Goal: Task Accomplishment & Management: Use online tool/utility

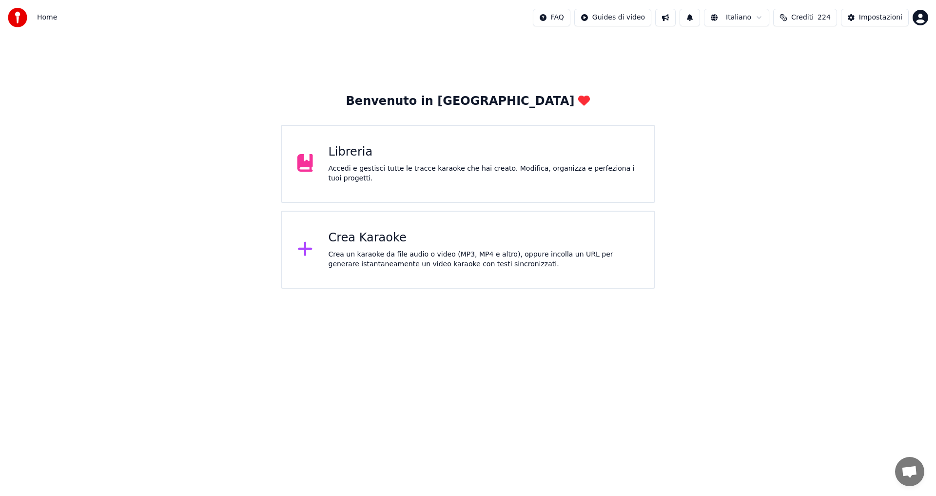
click at [387, 160] on div "Libreria" at bounding box center [483, 152] width 310 height 16
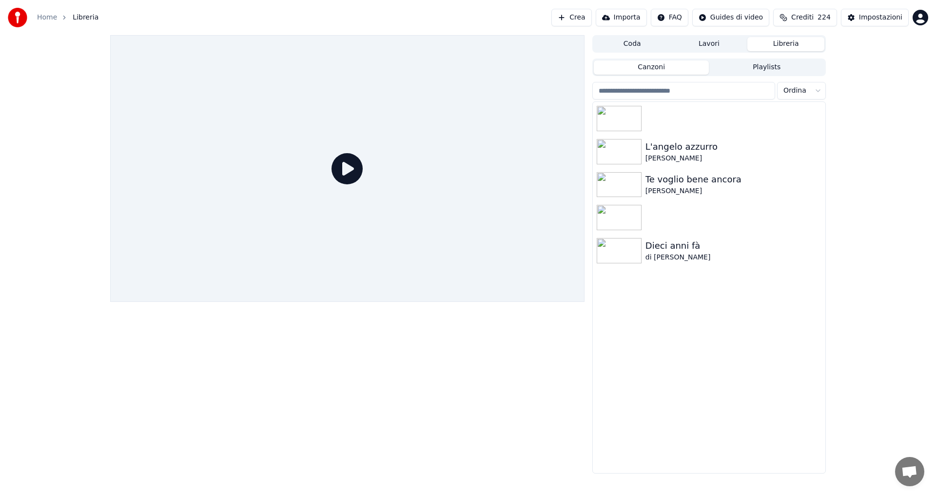
click at [662, 66] on button "Canzoni" at bounding box center [651, 67] width 115 height 14
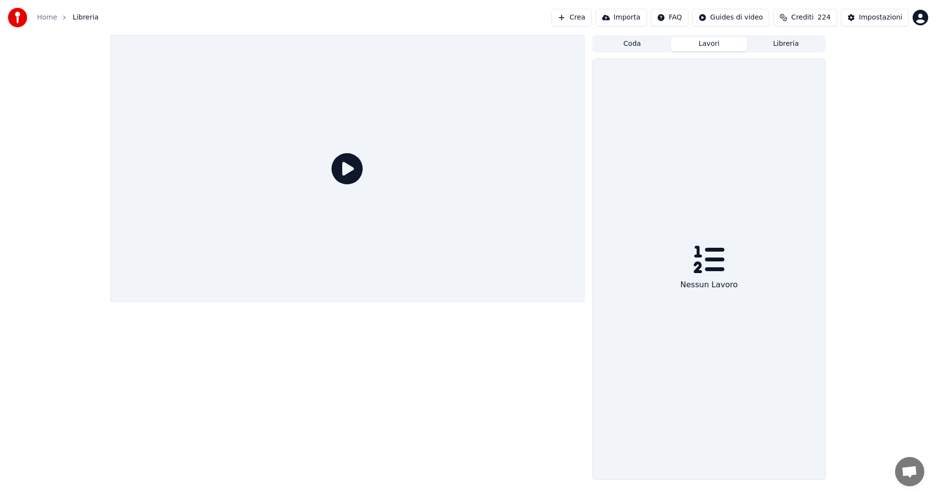
click at [701, 47] on button "Lavori" at bounding box center [709, 44] width 77 height 14
click at [630, 46] on button "Coda" at bounding box center [632, 44] width 77 height 14
click at [687, 39] on button "Lavori" at bounding box center [709, 44] width 77 height 14
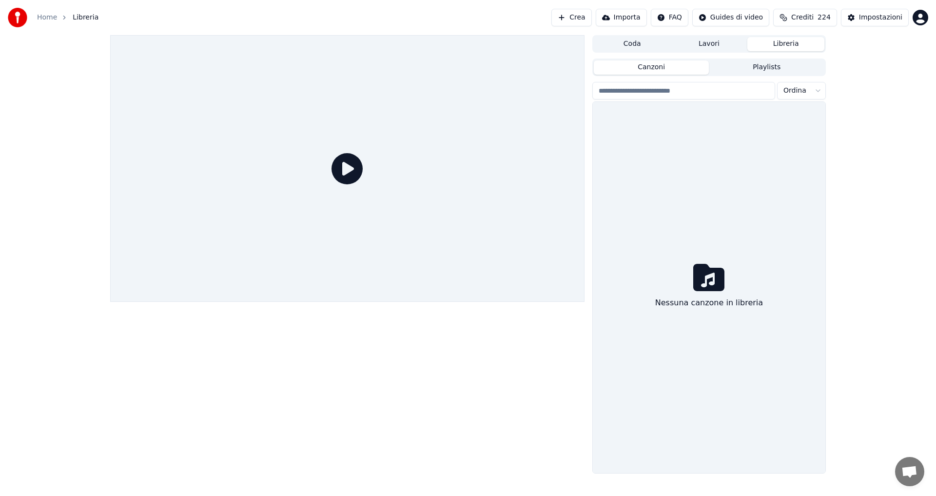
click at [765, 45] on button "Libreria" at bounding box center [785, 44] width 77 height 14
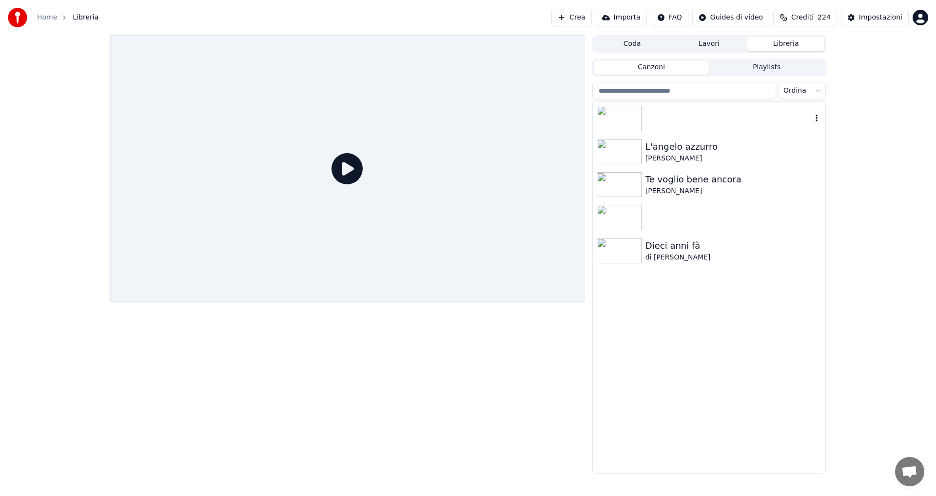
click at [639, 121] on img at bounding box center [618, 118] width 45 height 25
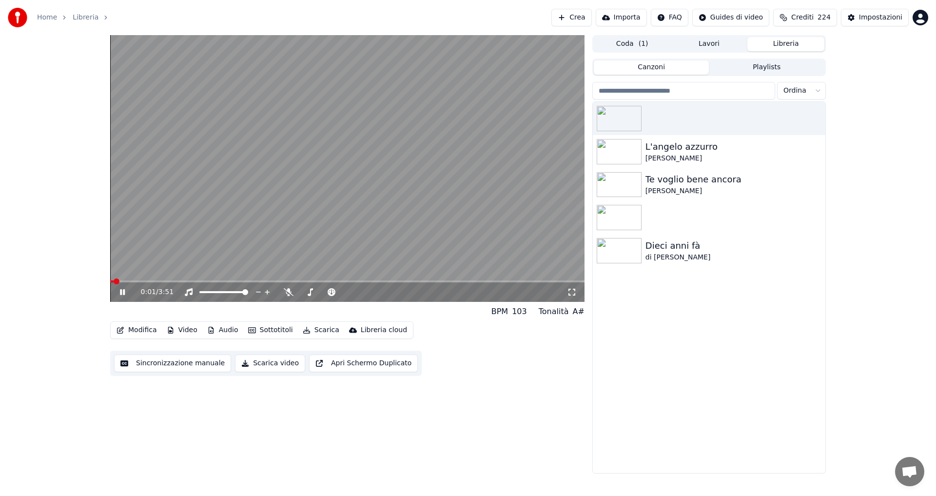
click at [306, 221] on video at bounding box center [347, 168] width 474 height 267
click at [819, 116] on icon "button" at bounding box center [816, 118] width 10 height 8
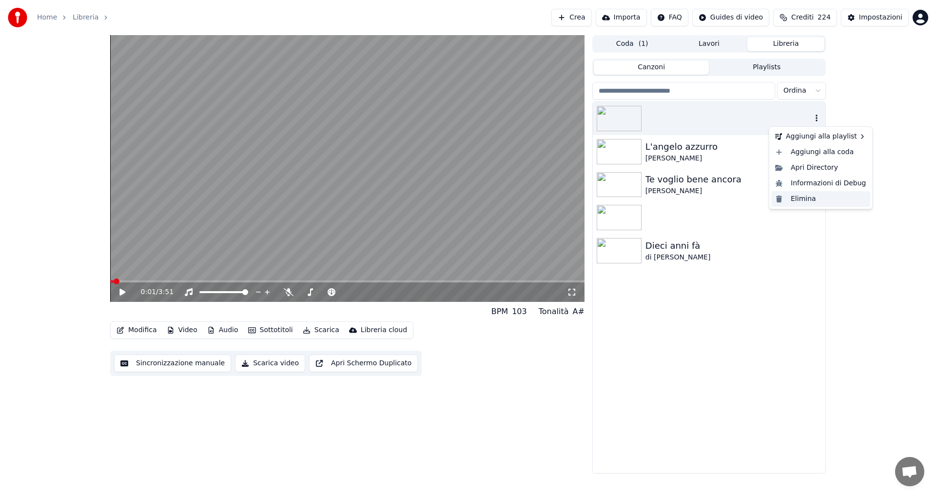
click at [808, 201] on div "Elimina" at bounding box center [820, 199] width 99 height 16
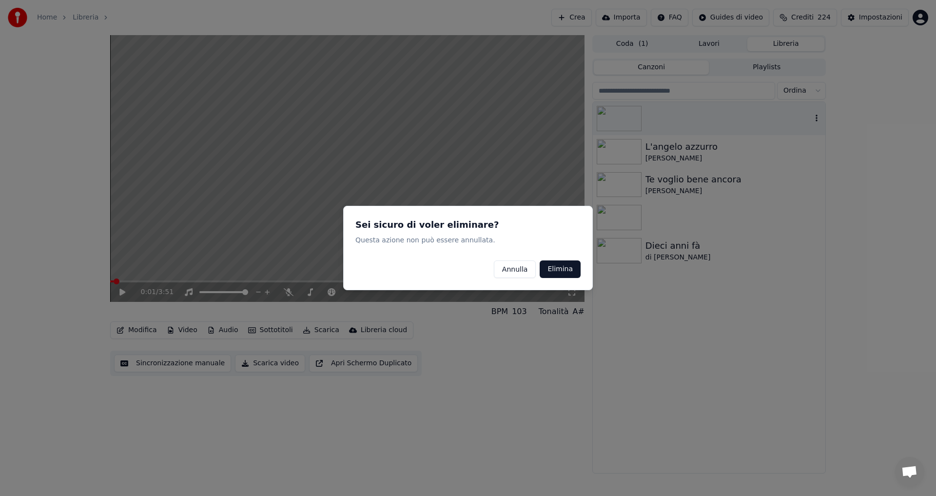
click at [558, 269] on button "Elimina" at bounding box center [559, 269] width 41 height 18
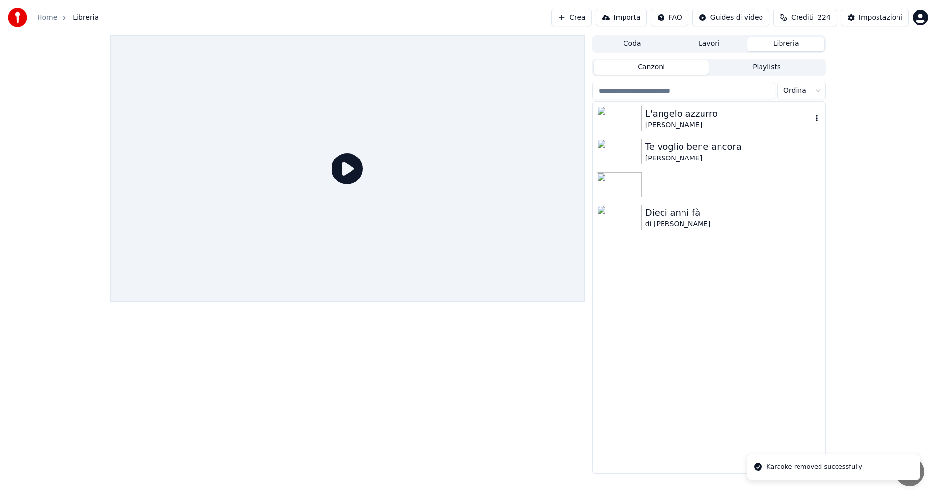
click at [816, 117] on icon "button" at bounding box center [816, 118] width 10 height 8
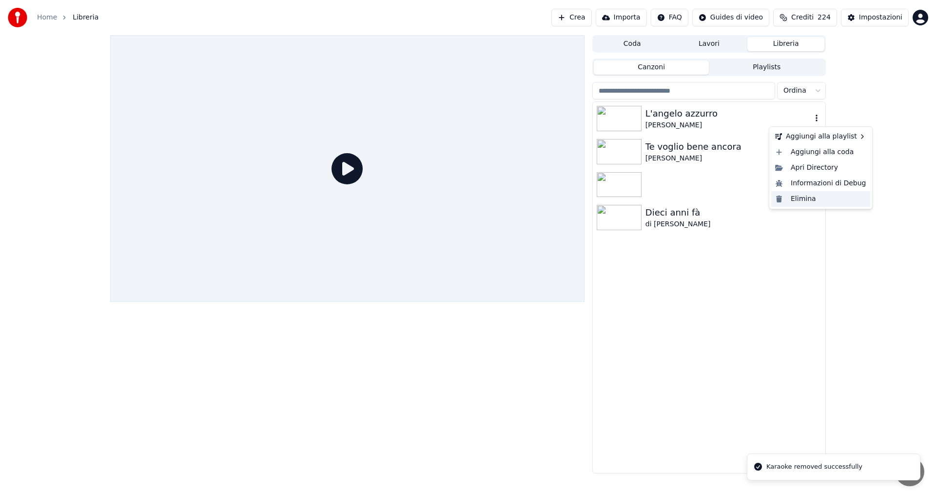
click at [825, 199] on div "Elimina" at bounding box center [820, 199] width 99 height 16
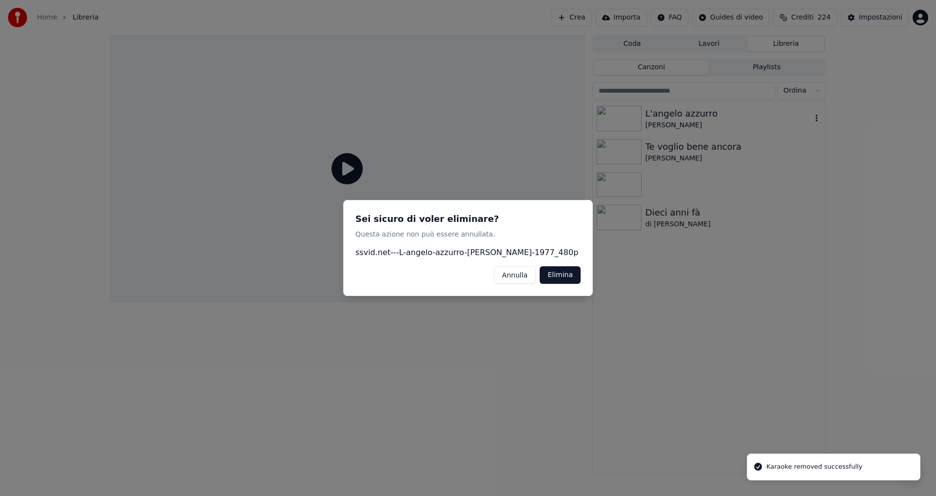
click at [576, 271] on button "Elimina" at bounding box center [559, 275] width 41 height 18
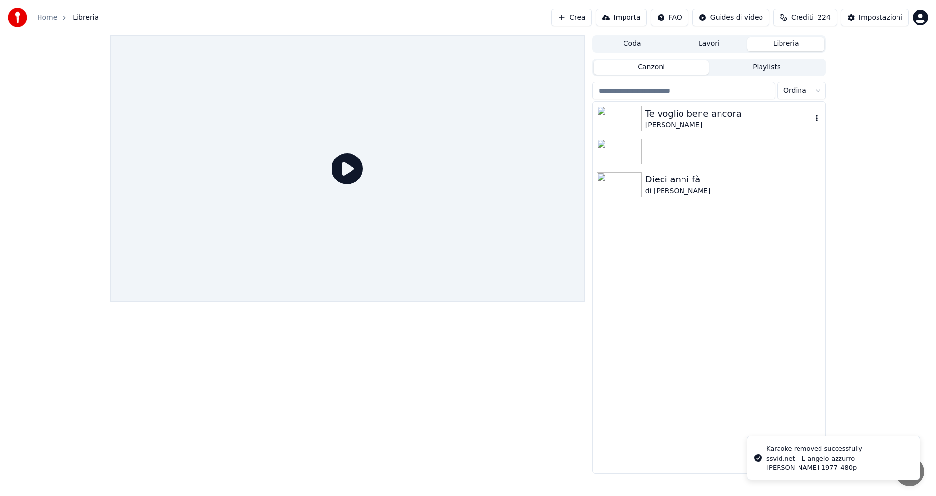
click at [712, 120] on div "[PERSON_NAME]" at bounding box center [728, 125] width 166 height 10
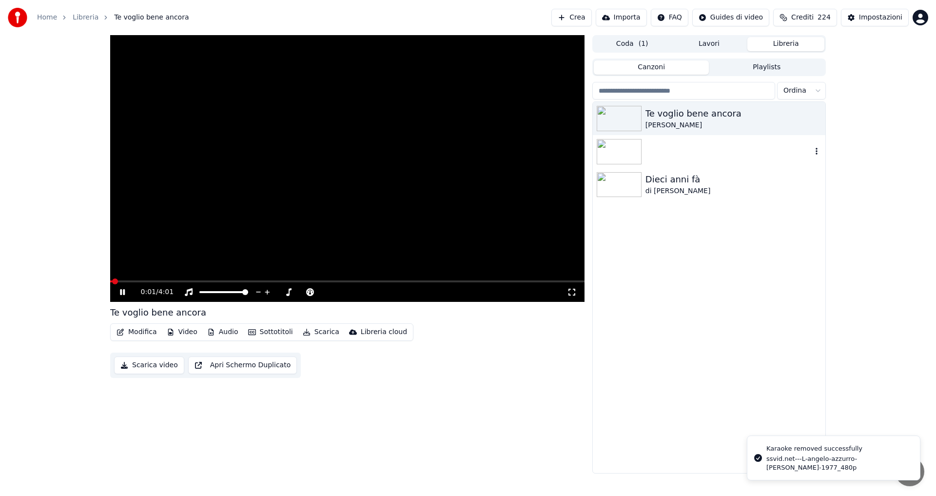
click at [637, 152] on img at bounding box center [618, 151] width 45 height 25
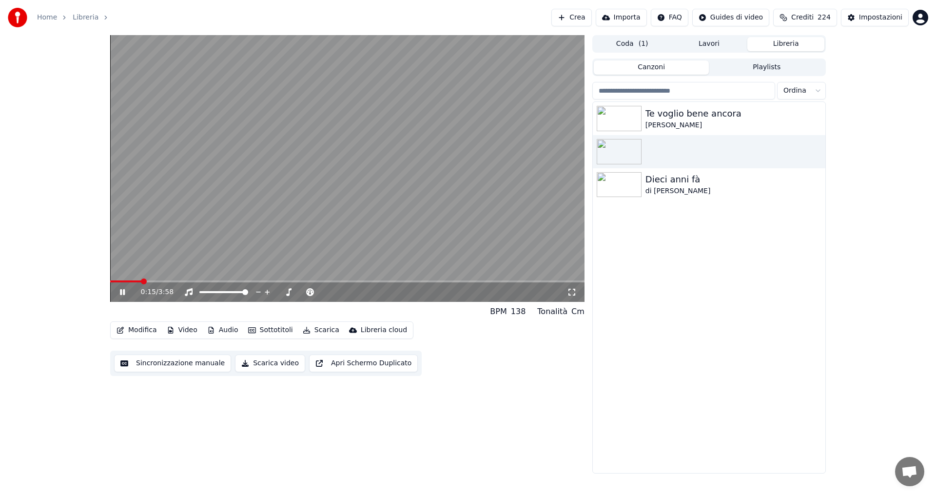
click at [398, 165] on video at bounding box center [347, 168] width 474 height 267
click at [591, 11] on button "Crea" at bounding box center [571, 18] width 40 height 18
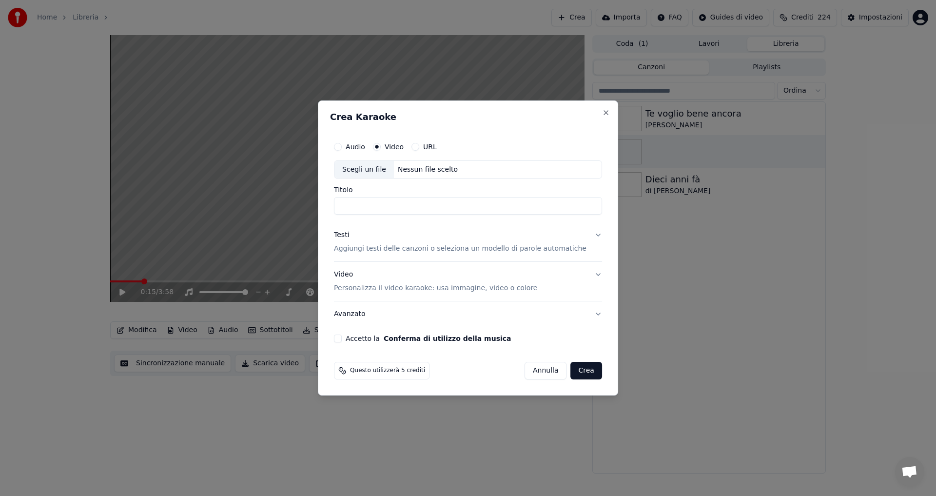
click at [419, 146] on button "URL" at bounding box center [415, 147] width 8 height 8
click at [381, 146] on button "Video" at bounding box center [377, 146] width 8 height 8
click at [403, 167] on div "Nessun file scelto" at bounding box center [428, 170] width 68 height 10
drag, startPoint x: 382, startPoint y: 208, endPoint x: 347, endPoint y: 208, distance: 34.6
click at [347, 208] on input "**********" at bounding box center [468, 206] width 268 height 18
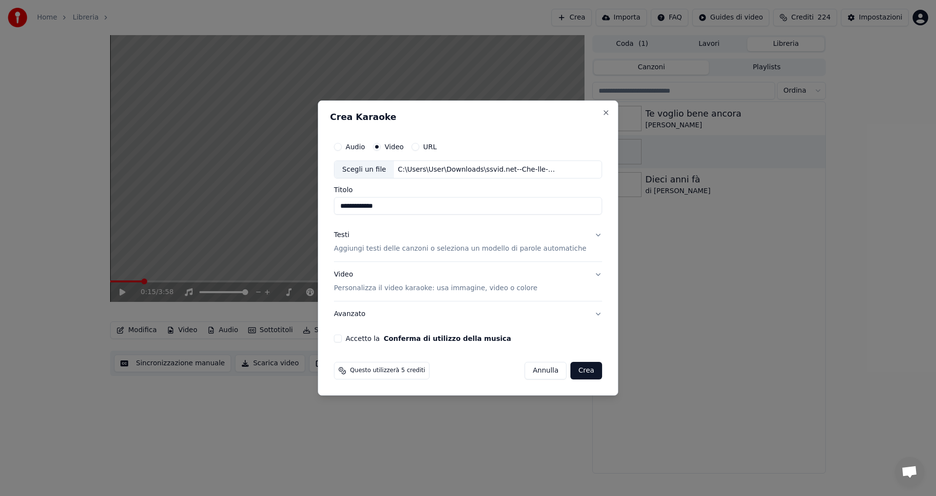
drag, startPoint x: 394, startPoint y: 207, endPoint x: 432, endPoint y: 206, distance: 38.0
click at [432, 206] on input "**********" at bounding box center [468, 206] width 268 height 18
click at [373, 207] on input "**********" at bounding box center [468, 206] width 268 height 18
click at [404, 205] on input "**********" at bounding box center [468, 206] width 268 height 18
type input "**********"
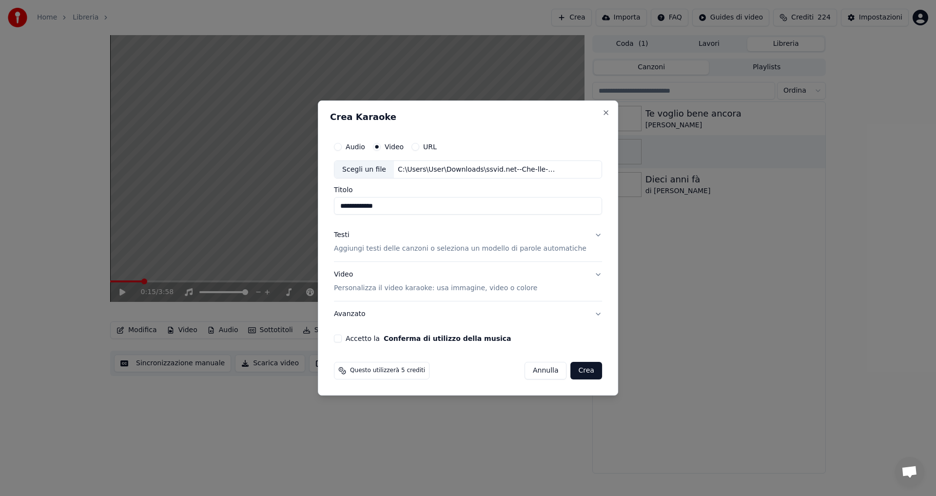
click at [417, 252] on p "Aggiungi testi delle canzoni o seleziona un modello di parole automatiche" at bounding box center [460, 249] width 252 height 10
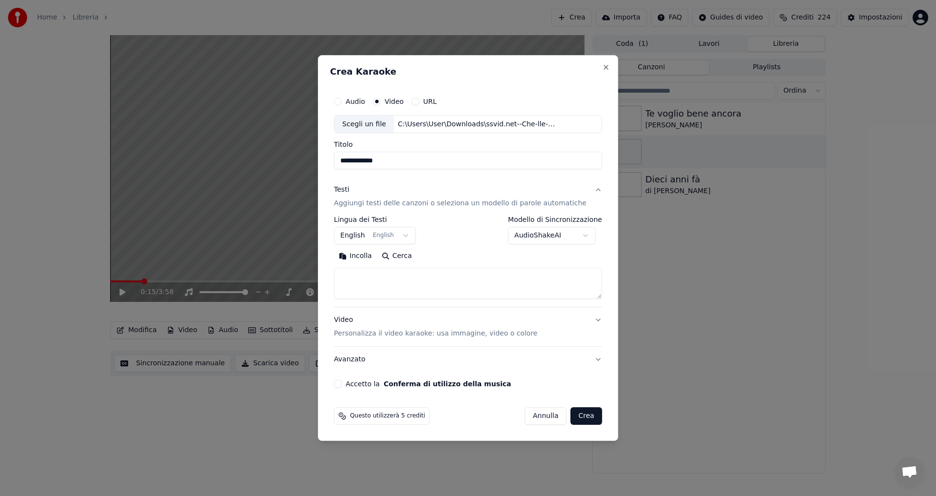
click at [391, 274] on textarea at bounding box center [468, 283] width 268 height 31
paste textarea "**********"
type textarea "**********"
click at [375, 324] on div "Video Personalizza il video karaoke: usa immagine, video o colore" at bounding box center [435, 326] width 203 height 23
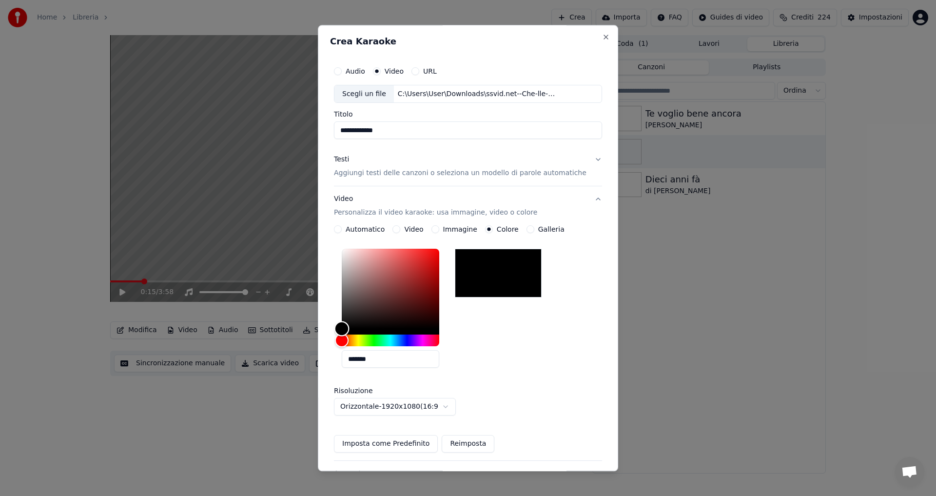
drag, startPoint x: 347, startPoint y: 325, endPoint x: 340, endPoint y: 331, distance: 9.4
click at [340, 331] on div "**********" at bounding box center [468, 282] width 276 height 448
type input "*******"
drag, startPoint x: 351, startPoint y: 326, endPoint x: 348, endPoint y: 334, distance: 8.2
click at [348, 334] on div "Color" at bounding box center [341, 328] width 15 height 15
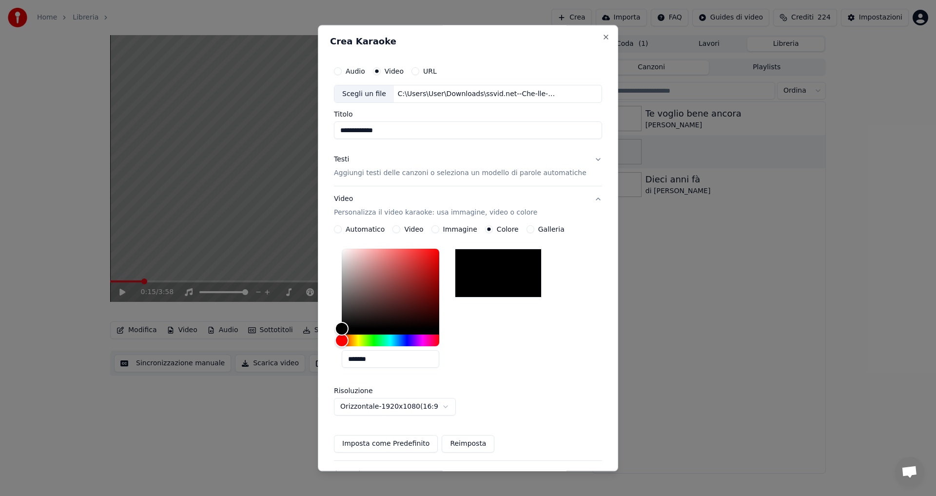
click at [392, 445] on button "Imposta come Predefinito" at bounding box center [386, 444] width 104 height 18
click at [583, 196] on button "Video Personalizza il video karaoke: usa immagine, video o colore" at bounding box center [468, 206] width 268 height 39
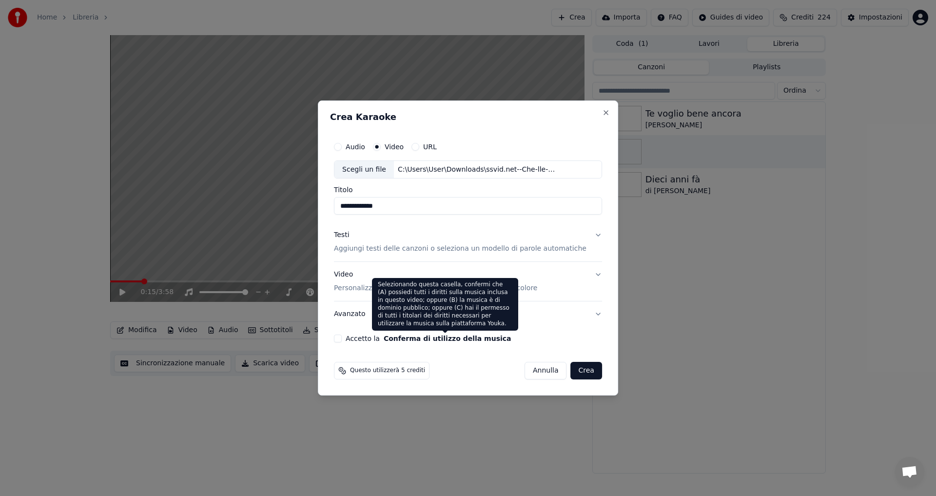
click at [424, 337] on button "Conferma di utilizzo della musica" at bounding box center [448, 338] width 128 height 7
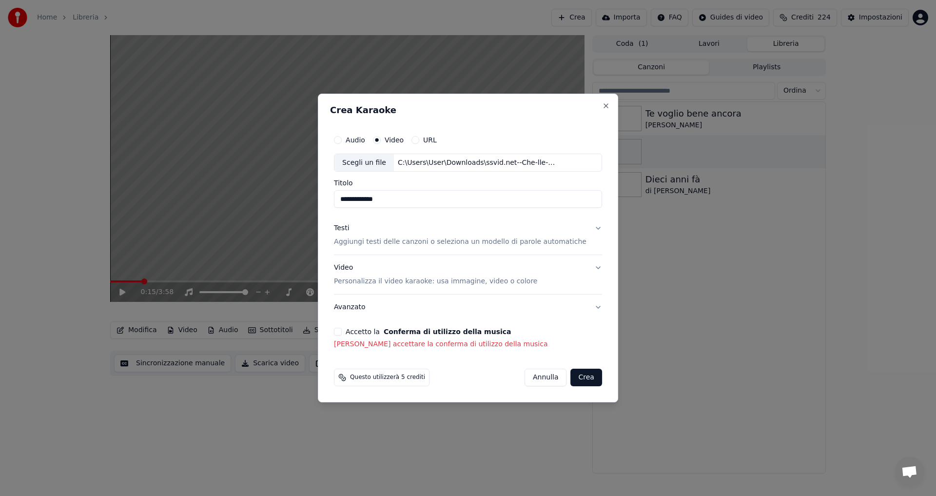
click at [346, 336] on div "Accetto la Conferma di utilizzo della musica [PERSON_NAME] accettare la conferm…" at bounding box center [468, 337] width 268 height 21
click at [342, 332] on button "Accetto la Conferma di utilizzo della musica" at bounding box center [338, 331] width 8 height 8
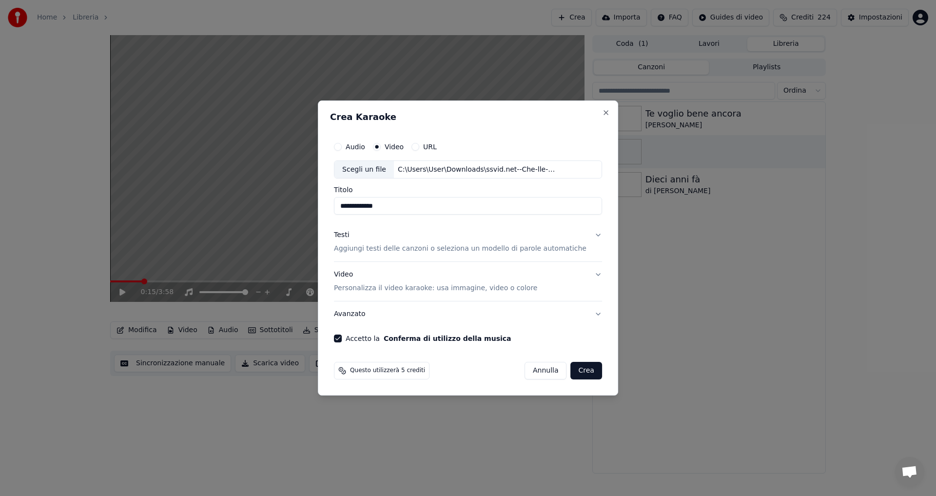
click at [580, 365] on button "Crea" at bounding box center [586, 371] width 31 height 18
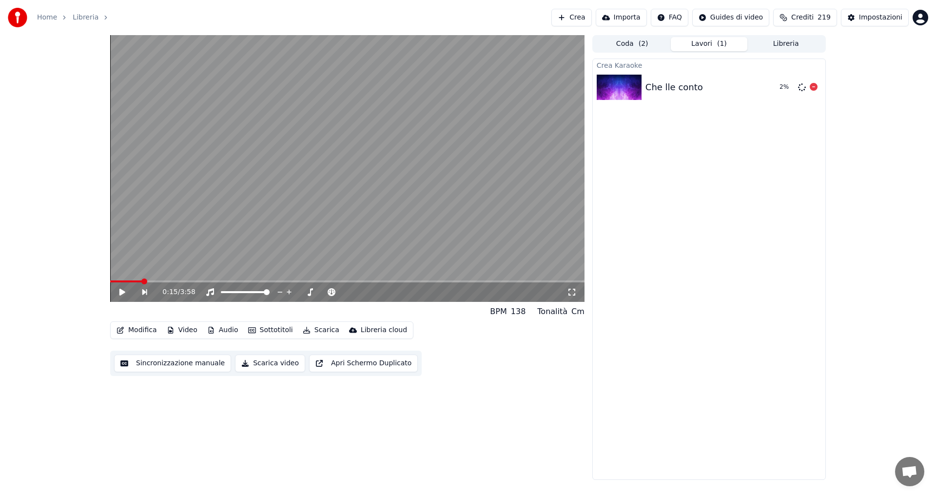
click at [632, 91] on img at bounding box center [618, 87] width 45 height 25
click at [779, 78] on button "Riproduci" at bounding box center [781, 87] width 49 height 18
click at [289, 292] on icon at bounding box center [289, 292] width 10 height 8
click at [573, 291] on icon at bounding box center [572, 292] width 10 height 8
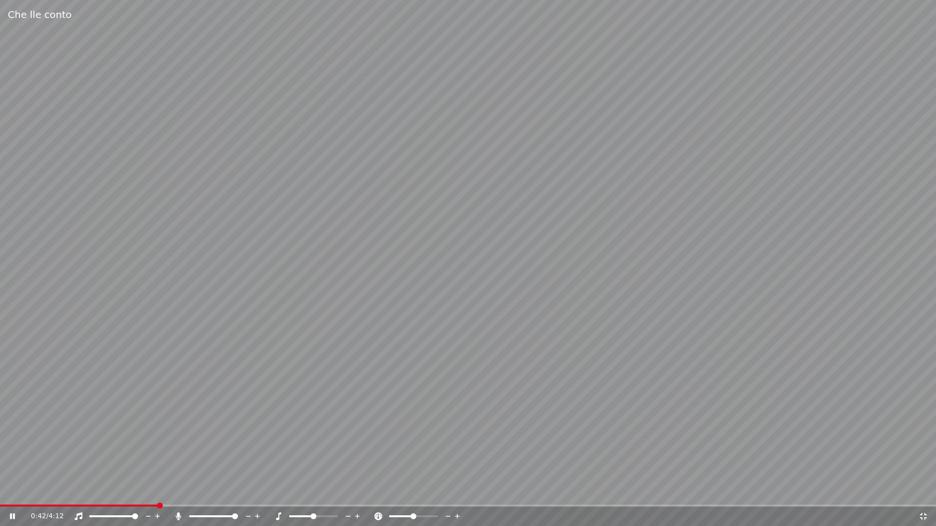
click at [924, 495] on icon at bounding box center [923, 516] width 7 height 7
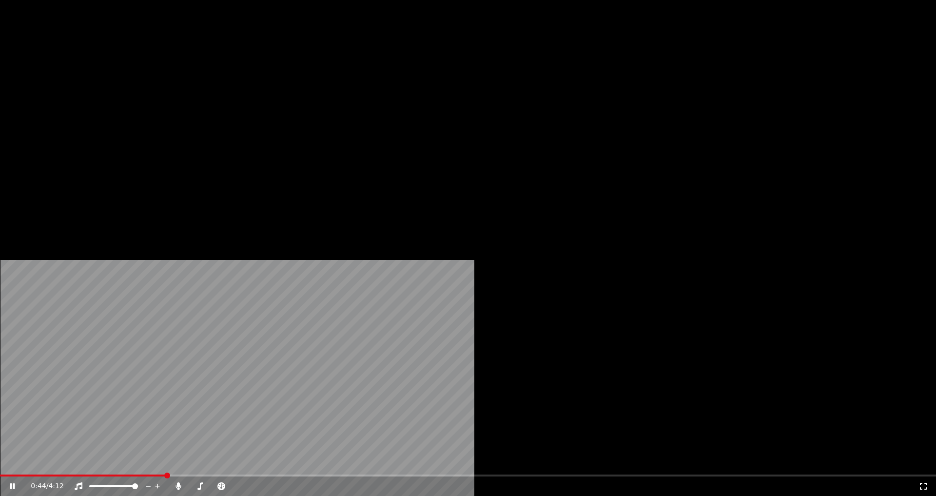
click at [181, 72] on button "Video" at bounding box center [182, 65] width 38 height 14
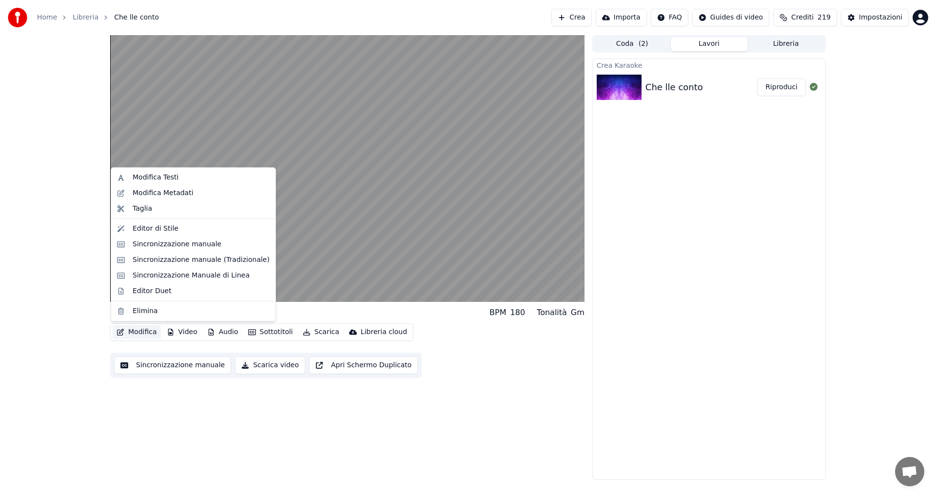
click at [140, 328] on button "Modifica" at bounding box center [137, 332] width 48 height 14
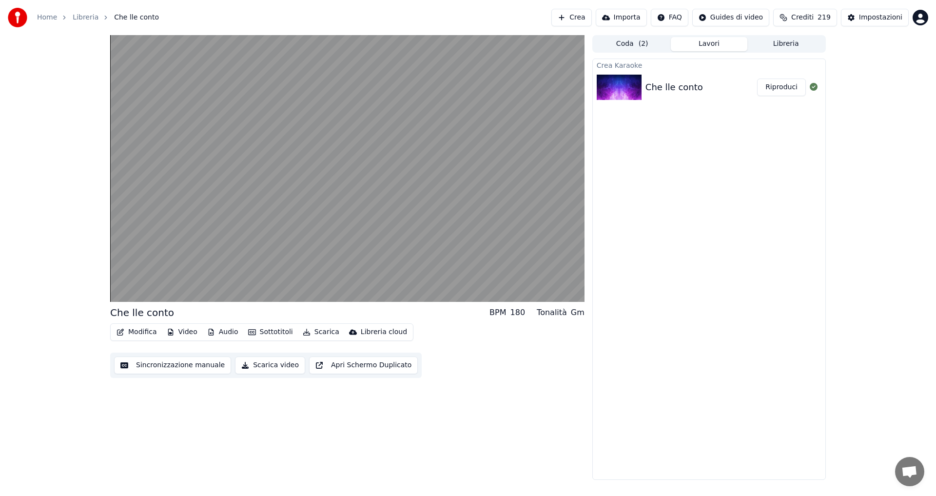
click at [143, 332] on button "Modifica" at bounding box center [137, 332] width 48 height 14
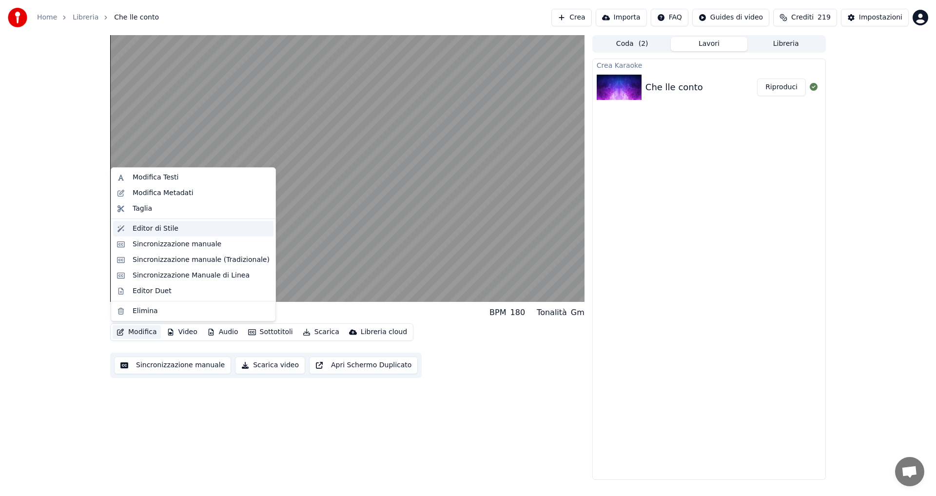
click at [141, 231] on div "Editor di Stile" at bounding box center [156, 229] width 46 height 10
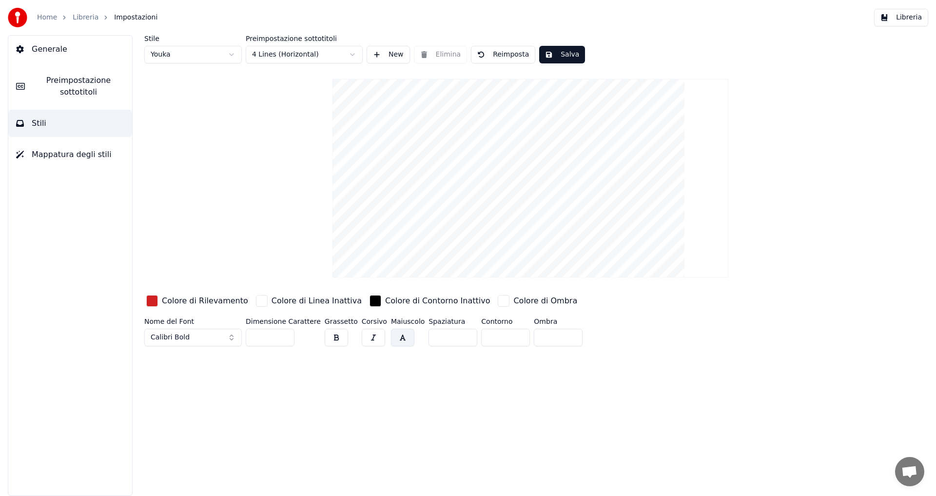
drag, startPoint x: 257, startPoint y: 337, endPoint x: 262, endPoint y: 337, distance: 4.9
click at [262, 337] on input "***" at bounding box center [270, 337] width 49 height 18
type input "***"
click at [545, 55] on button "Salva" at bounding box center [562, 55] width 46 height 18
click at [118, 19] on span "Impostazioni" at bounding box center [135, 18] width 43 height 10
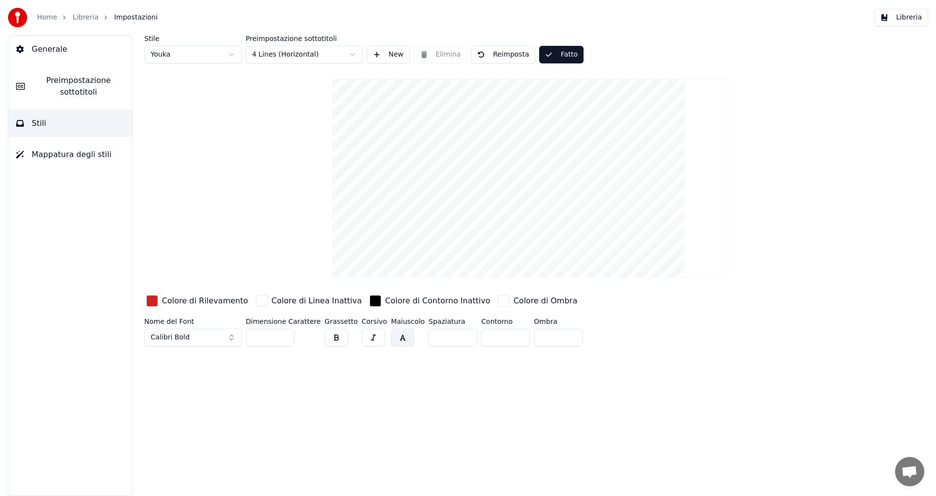
click at [96, 18] on div "Libreria" at bounding box center [91, 18] width 37 height 10
click at [90, 17] on link "Libreria" at bounding box center [86, 18] width 26 height 10
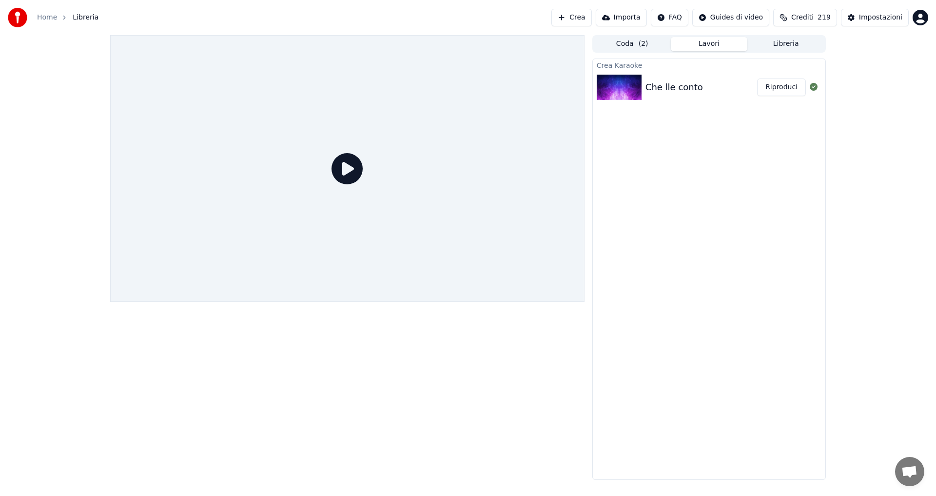
click at [769, 89] on button "Riproduci" at bounding box center [781, 87] width 49 height 18
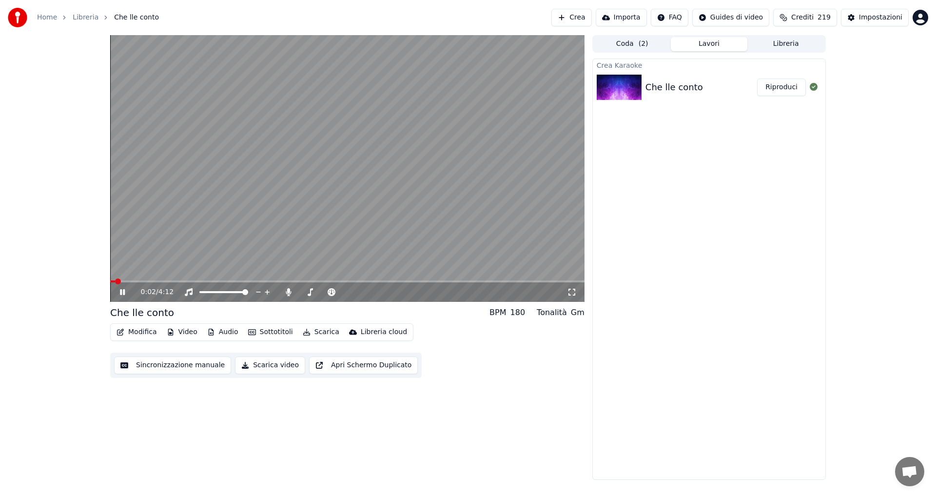
drag, startPoint x: 377, startPoint y: 156, endPoint x: 372, endPoint y: 159, distance: 5.0
click at [376, 157] on video at bounding box center [347, 168] width 474 height 267
click at [295, 159] on video at bounding box center [347, 168] width 474 height 267
click at [267, 239] on video at bounding box center [347, 168] width 474 height 267
click at [233, 192] on video at bounding box center [347, 168] width 474 height 267
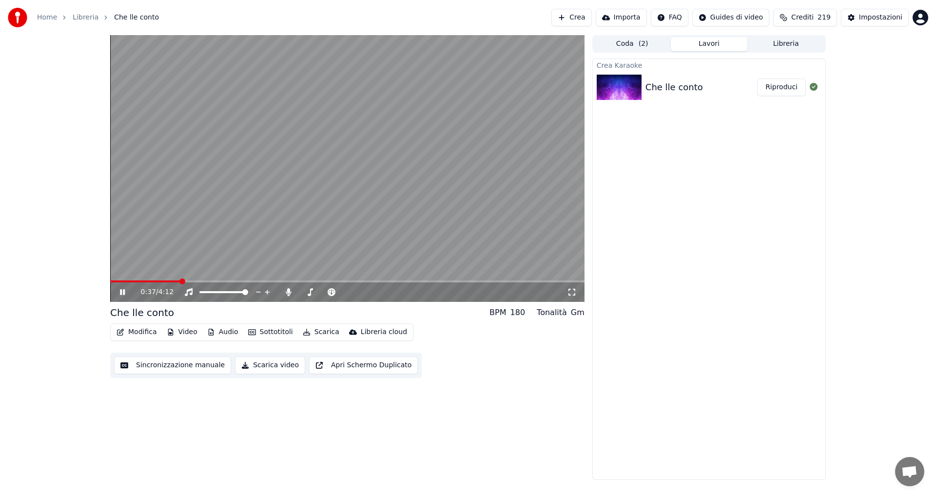
click at [278, 332] on button "Sottotitoli" at bounding box center [270, 332] width 53 height 14
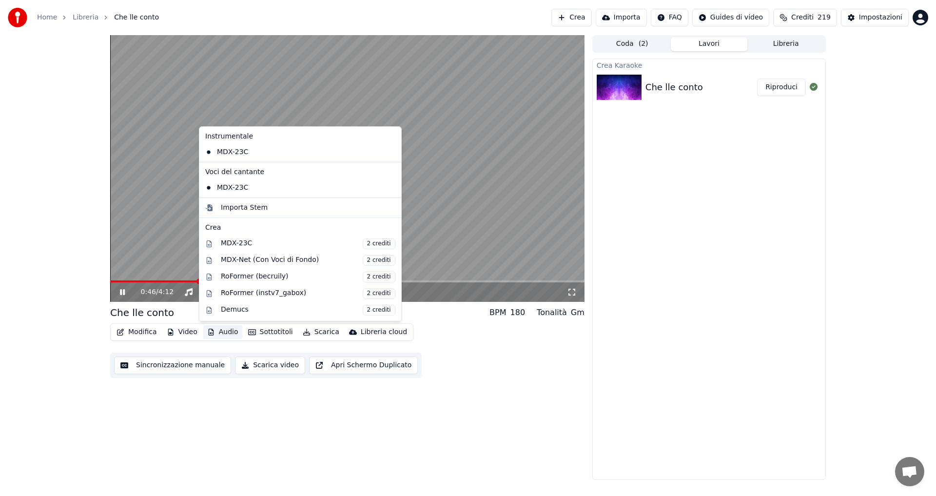
click at [174, 175] on video at bounding box center [347, 168] width 474 height 267
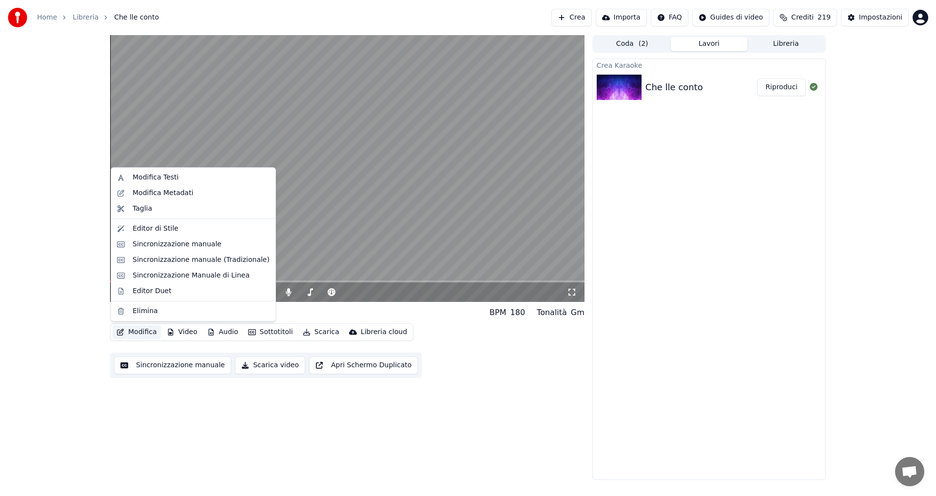
click at [140, 334] on button "Modifica" at bounding box center [137, 332] width 48 height 14
click at [168, 232] on div "Editor di Stile" at bounding box center [156, 229] width 46 height 10
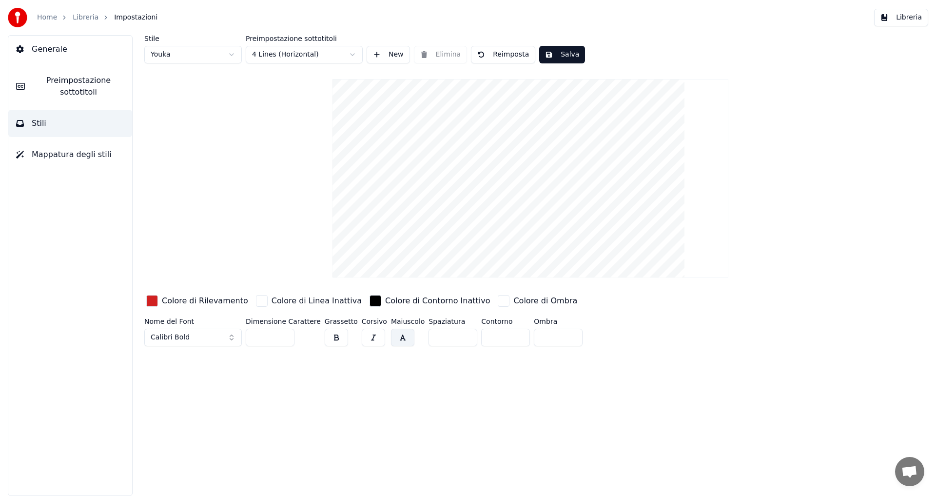
click at [114, 91] on span "Preimpostazione sottotitoli" at bounding box center [79, 86] width 92 height 23
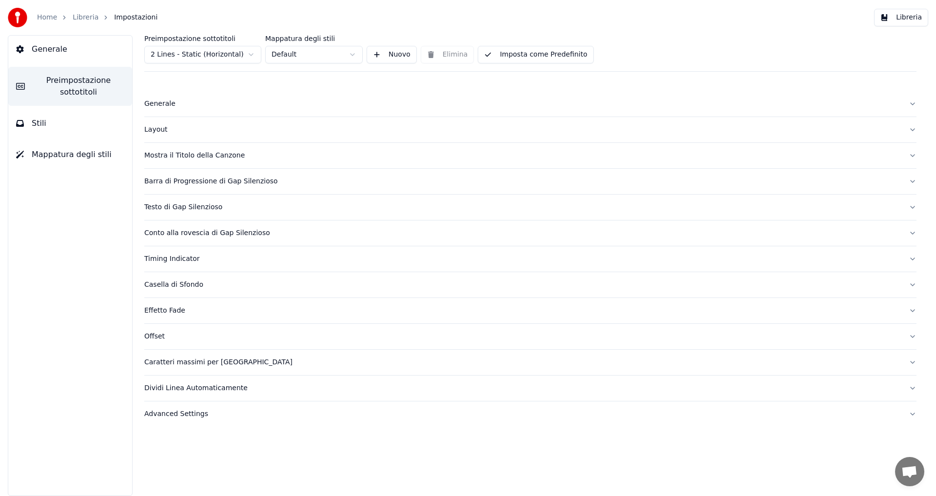
click at [63, 129] on button "Stili" at bounding box center [70, 123] width 124 height 27
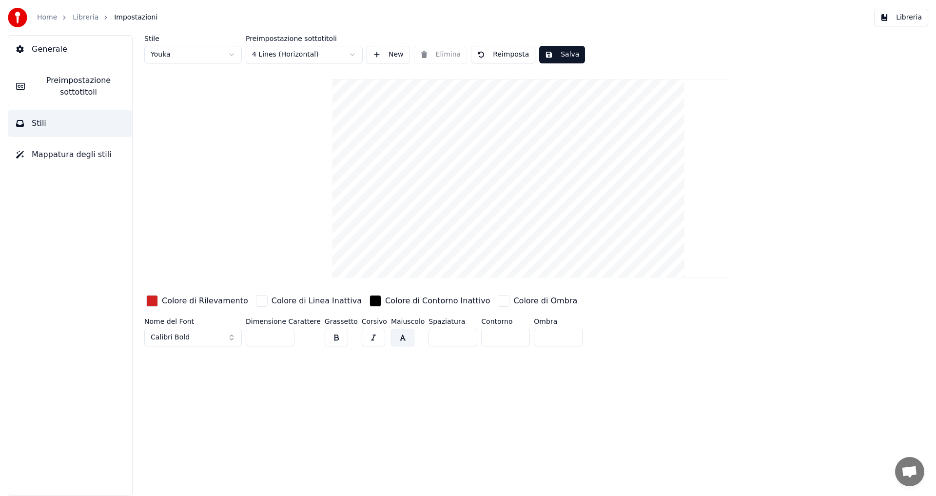
click at [57, 155] on span "Mappatura degli stili" at bounding box center [72, 155] width 80 height 12
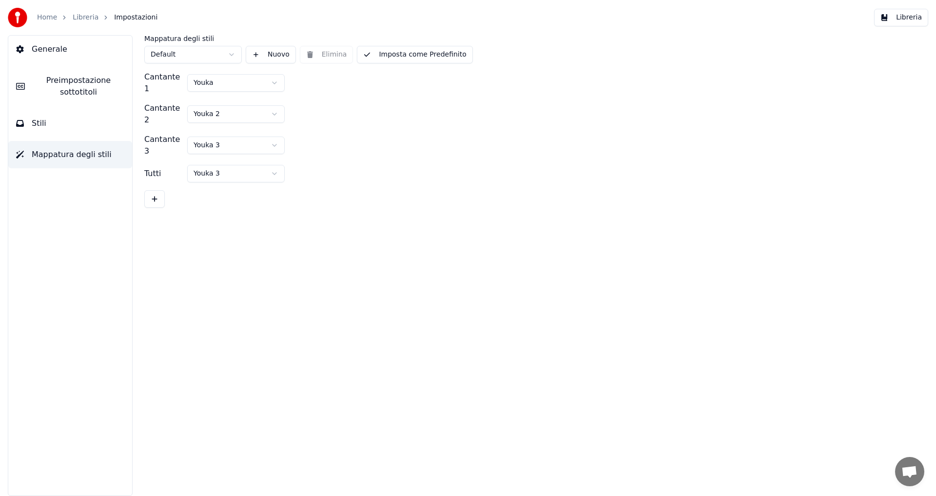
click at [72, 126] on button "Stili" at bounding box center [70, 123] width 124 height 27
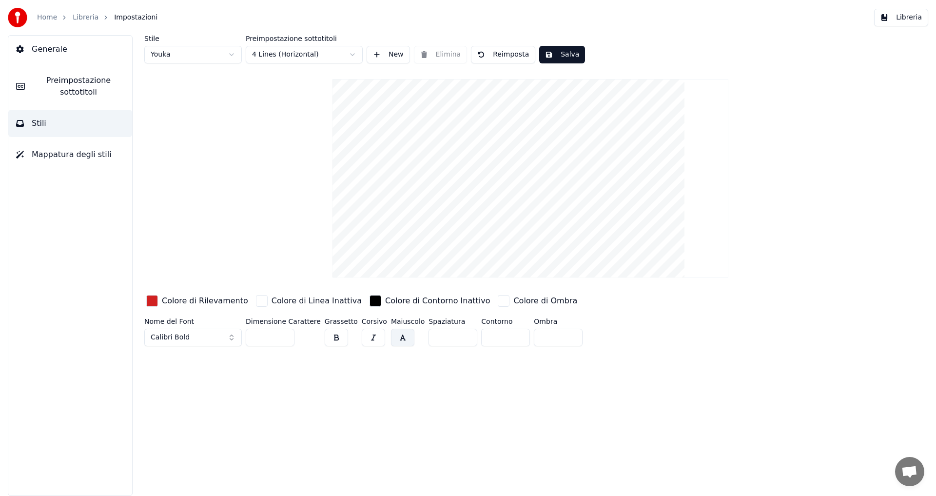
click at [93, 94] on span "Preimpostazione sottotitoli" at bounding box center [79, 86] width 92 height 23
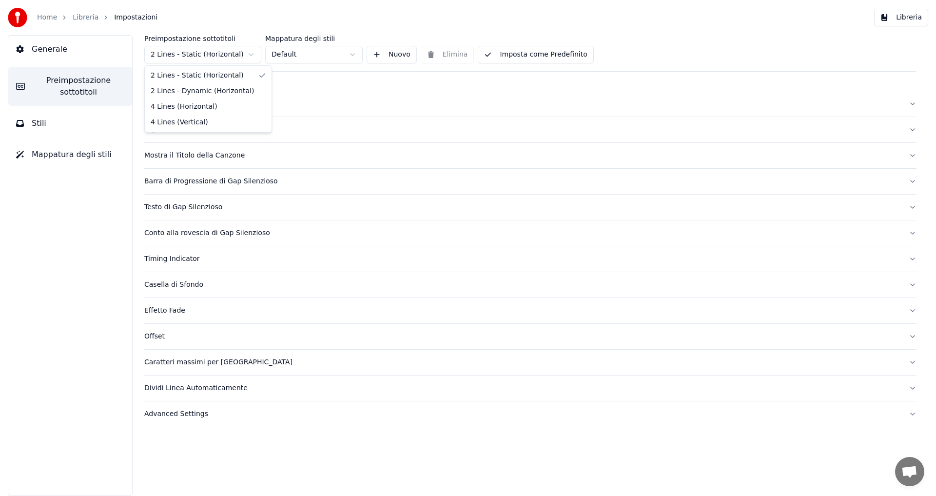
click at [209, 50] on html "Home Libreria Impostazioni Libreria Generale Preimpostazione sottotitoli Stili …" at bounding box center [468, 248] width 936 height 496
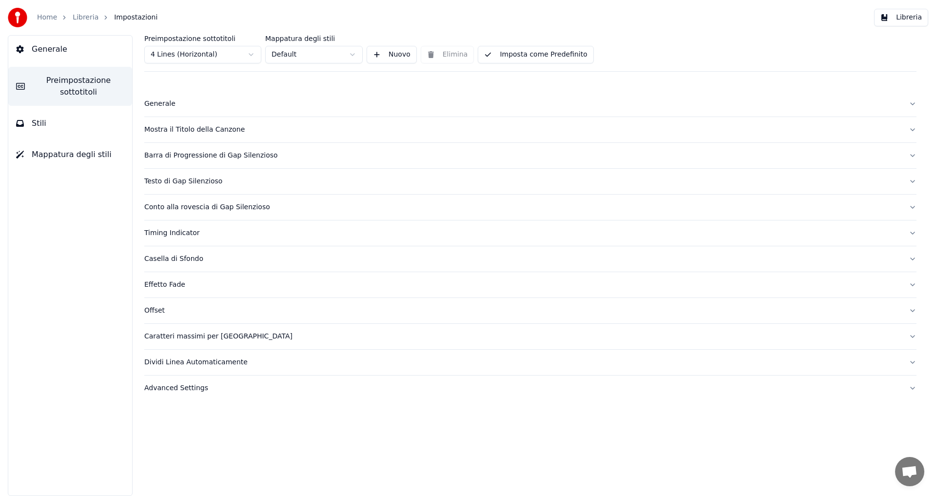
click at [200, 337] on div "Caratteri massimi per [GEOGRAPHIC_DATA]" at bounding box center [522, 336] width 756 height 10
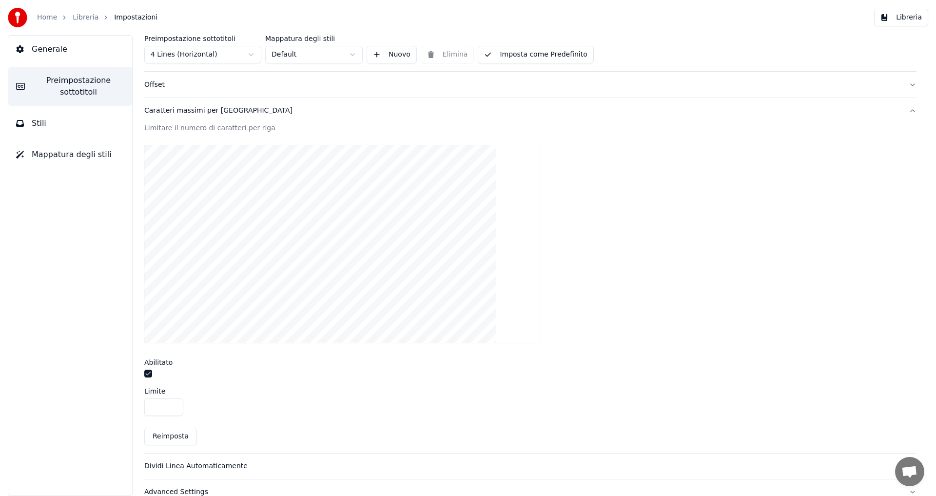
scroll to position [242, 0]
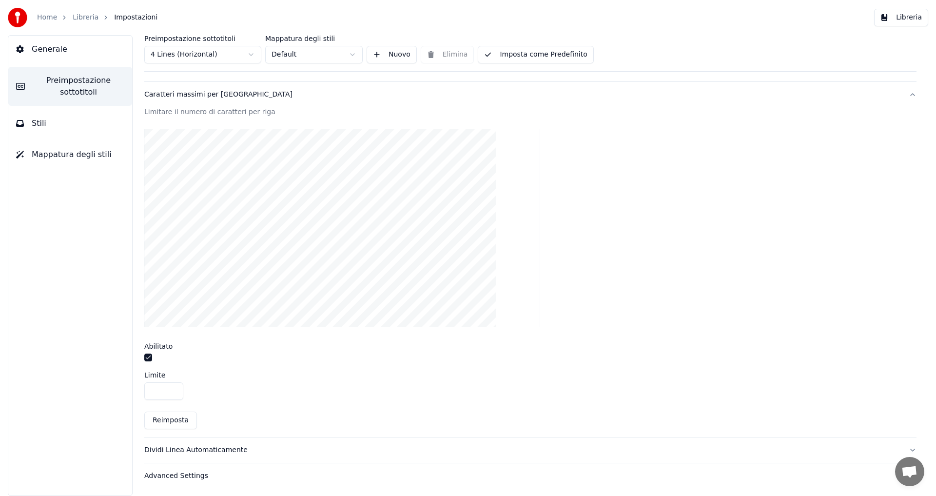
click at [176, 386] on input "**" at bounding box center [163, 391] width 39 height 18
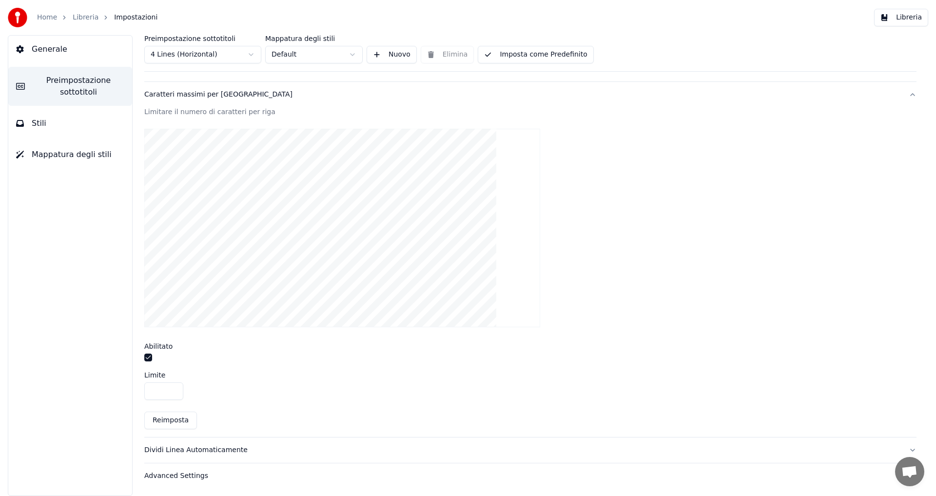
drag, startPoint x: 164, startPoint y: 390, endPoint x: 137, endPoint y: 391, distance: 26.3
click at [137, 391] on div "Preimpostazione sottotitoli 4 Lines (Horizontal) Mappatura degli stili Default …" at bounding box center [530, 265] width 811 height 461
drag, startPoint x: 152, startPoint y: 392, endPoint x: 164, endPoint y: 391, distance: 11.7
click at [164, 391] on input "*" at bounding box center [163, 391] width 39 height 18
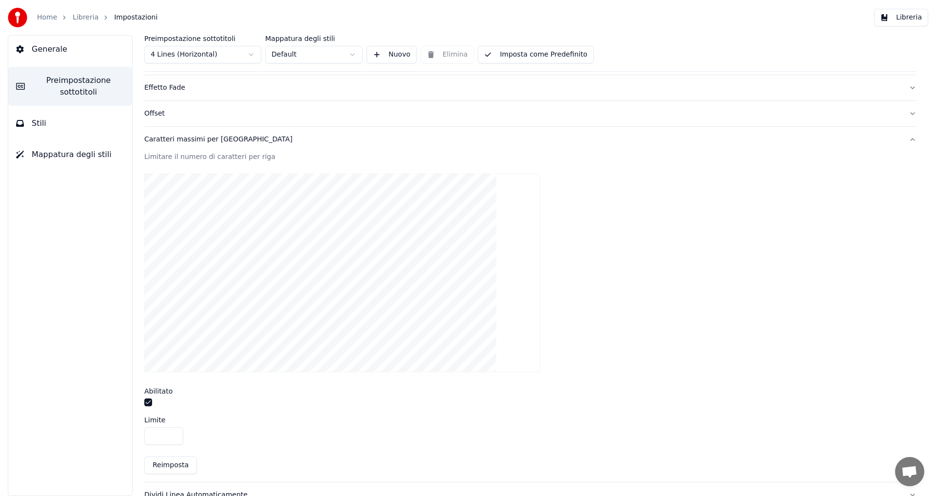
scroll to position [193, 0]
click at [167, 467] on button "Reimposta" at bounding box center [170, 469] width 53 height 18
drag, startPoint x: 172, startPoint y: 443, endPoint x: 149, endPoint y: 446, distance: 23.6
click at [149, 446] on input "**" at bounding box center [163, 440] width 39 height 18
drag, startPoint x: 157, startPoint y: 438, endPoint x: 148, endPoint y: 438, distance: 8.8
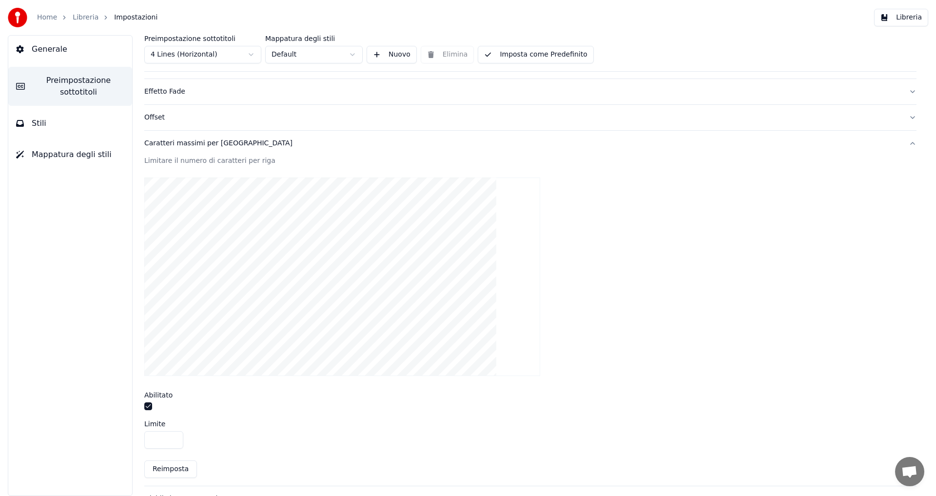
click at [148, 438] on input "**" at bounding box center [163, 440] width 39 height 18
type input "**"
click at [536, 54] on button "Imposta come Predefinito" at bounding box center [535, 55] width 115 height 18
click at [81, 20] on link "Libreria" at bounding box center [86, 18] width 26 height 10
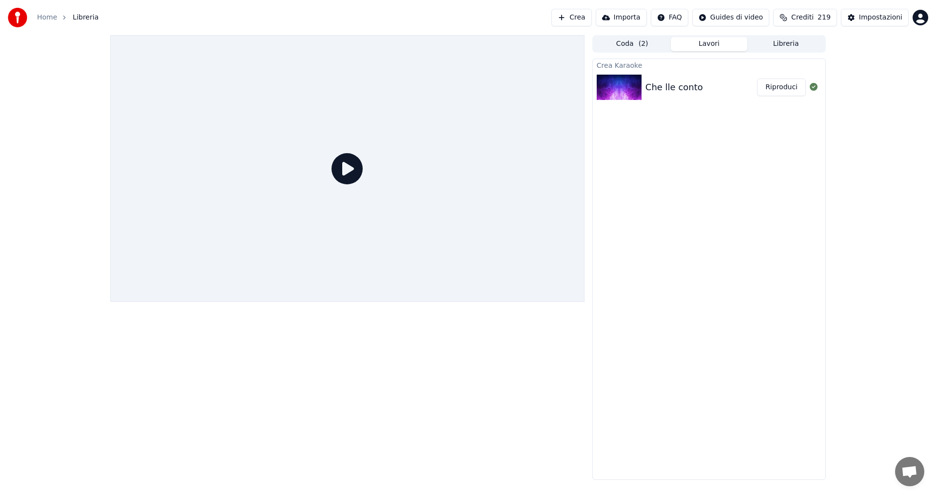
click at [635, 85] on img at bounding box center [618, 87] width 45 height 25
click at [765, 84] on button "Riproduci" at bounding box center [781, 87] width 49 height 18
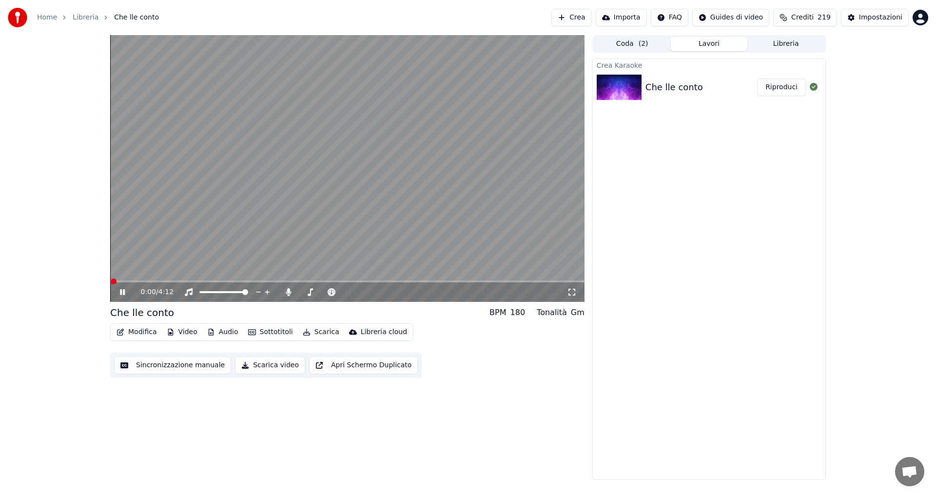
click at [143, 282] on span at bounding box center [347, 281] width 474 height 2
click at [169, 280] on span at bounding box center [347, 281] width 474 height 2
click at [162, 281] on span at bounding box center [142, 281] width 65 height 2
click at [153, 282] on span at bounding box center [138, 281] width 56 height 2
click at [138, 330] on button "Modifica" at bounding box center [137, 332] width 48 height 14
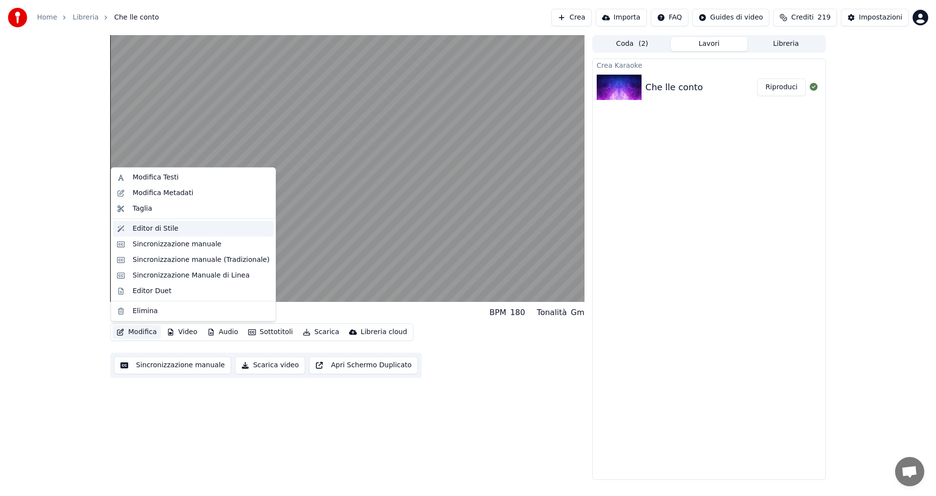
click at [167, 226] on div "Editor di Stile" at bounding box center [156, 229] width 46 height 10
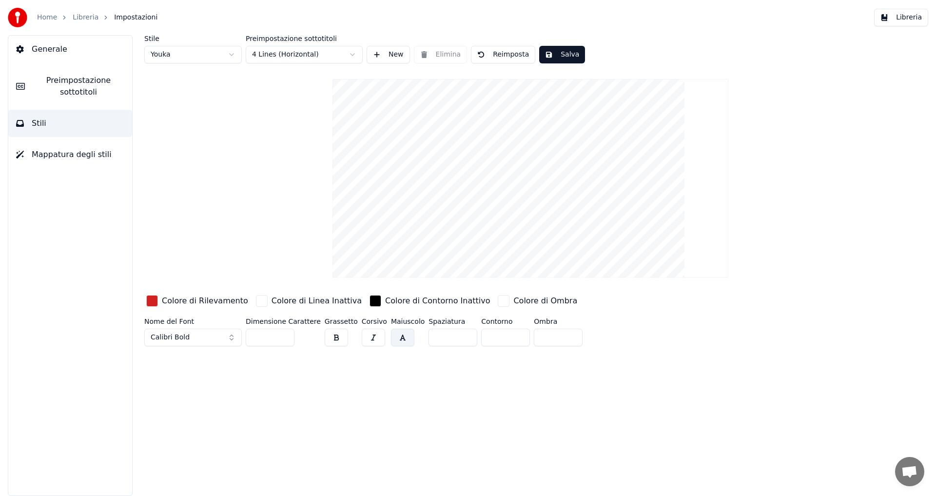
click at [52, 90] on span "Preimpostazione sottotitoli" at bounding box center [79, 86] width 92 height 23
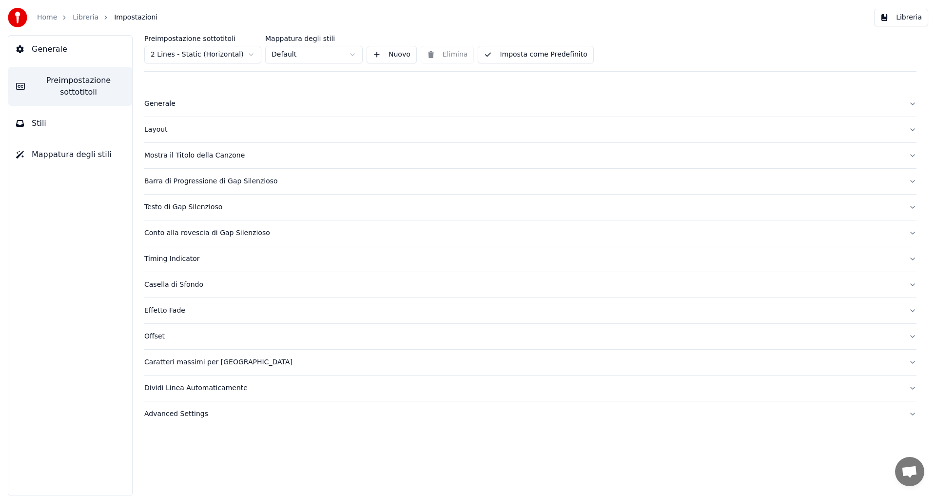
click at [205, 58] on html "Home Libreria Impostazioni Libreria Generale Preimpostazione sottotitoli Stili …" at bounding box center [468, 248] width 936 height 496
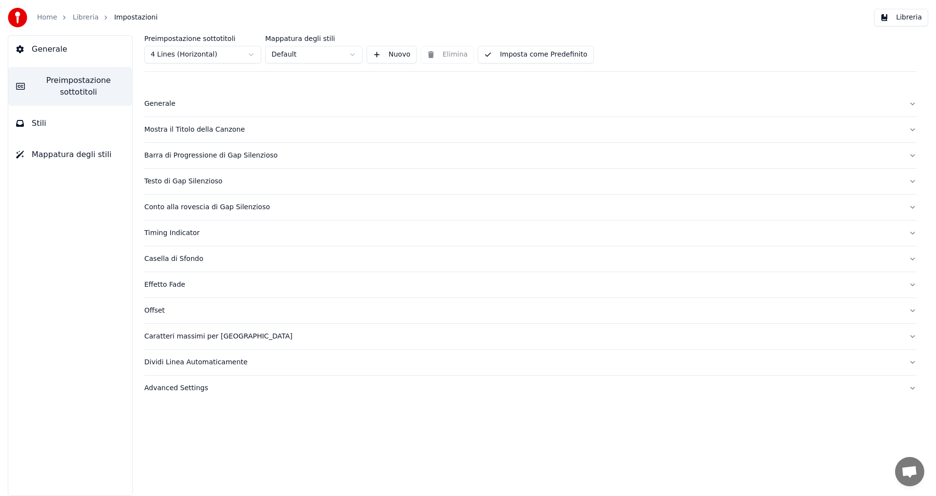
click at [172, 183] on div "Testo di Gap Silenzioso" at bounding box center [522, 181] width 756 height 10
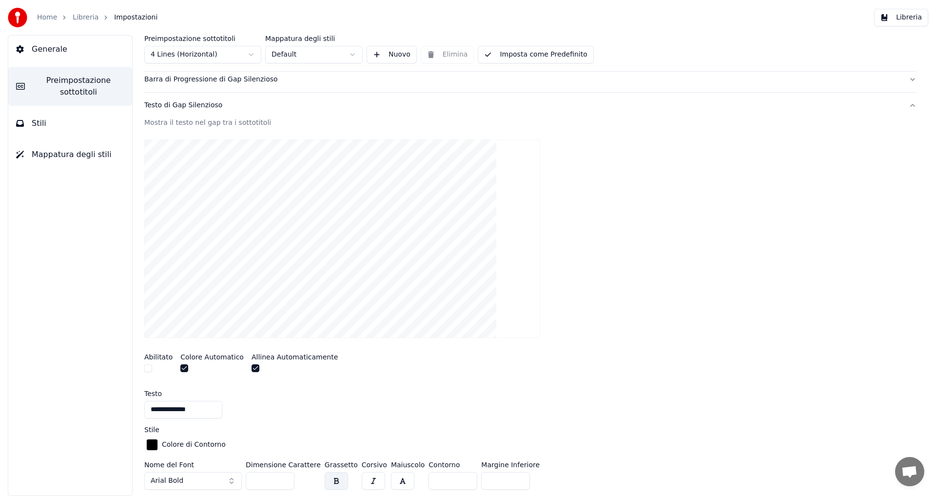
scroll to position [49, 0]
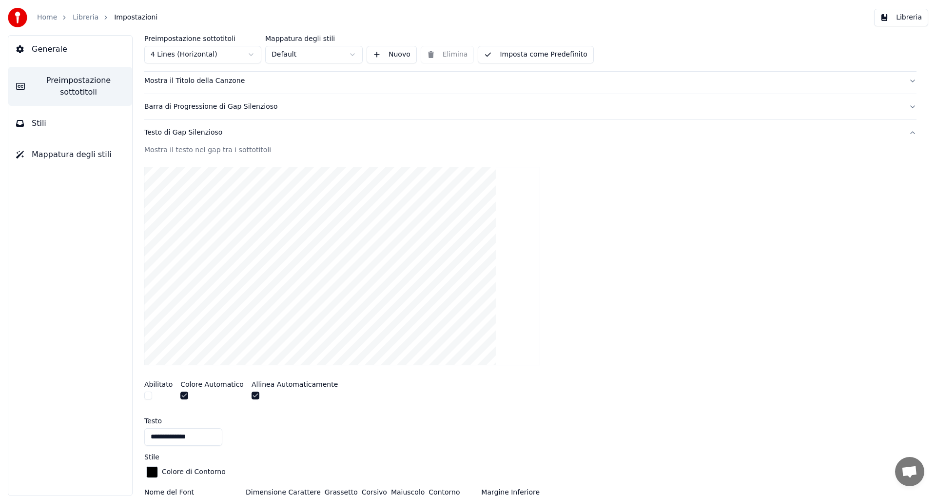
click at [169, 135] on div "Testo di Gap Silenzioso" at bounding box center [522, 133] width 756 height 10
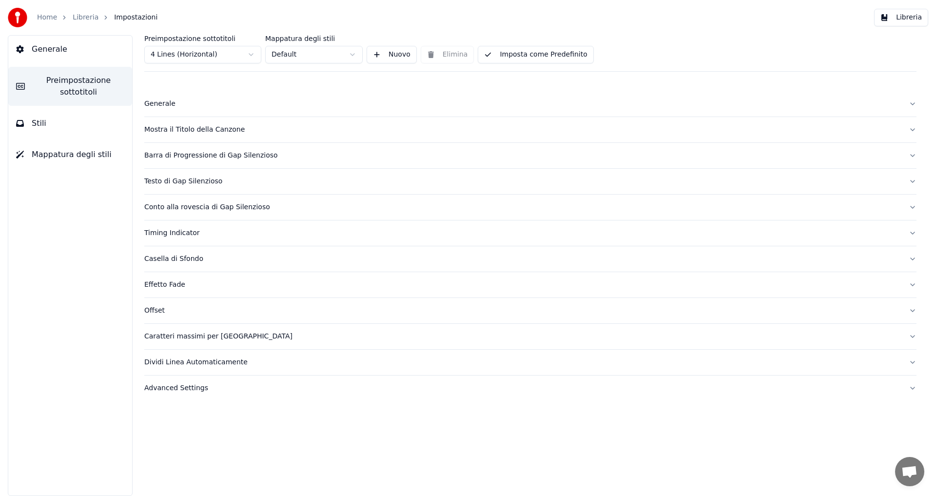
click at [186, 182] on div "Testo di Gap Silenzioso" at bounding box center [522, 181] width 756 height 10
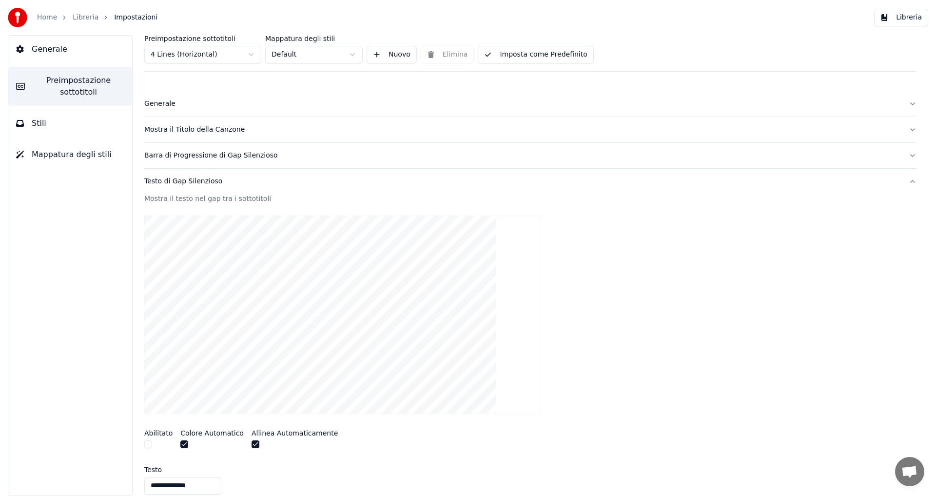
click at [186, 182] on div "Testo di Gap Silenzioso" at bounding box center [522, 181] width 756 height 10
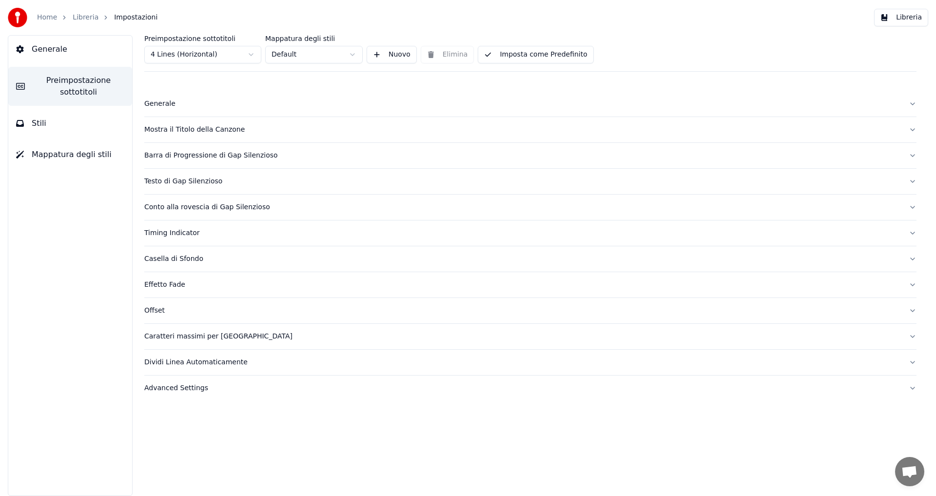
click at [182, 210] on div "Conto alla rovescia di Gap Silenzioso" at bounding box center [522, 207] width 756 height 10
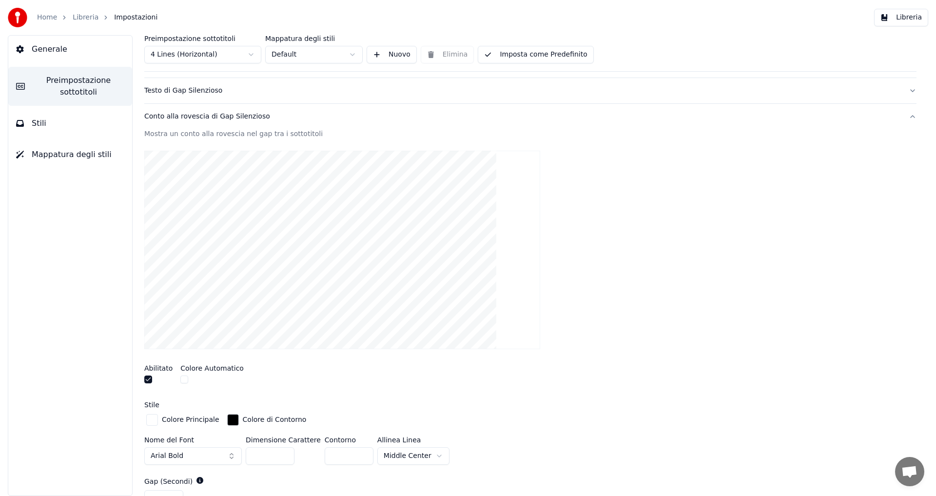
scroll to position [97, 0]
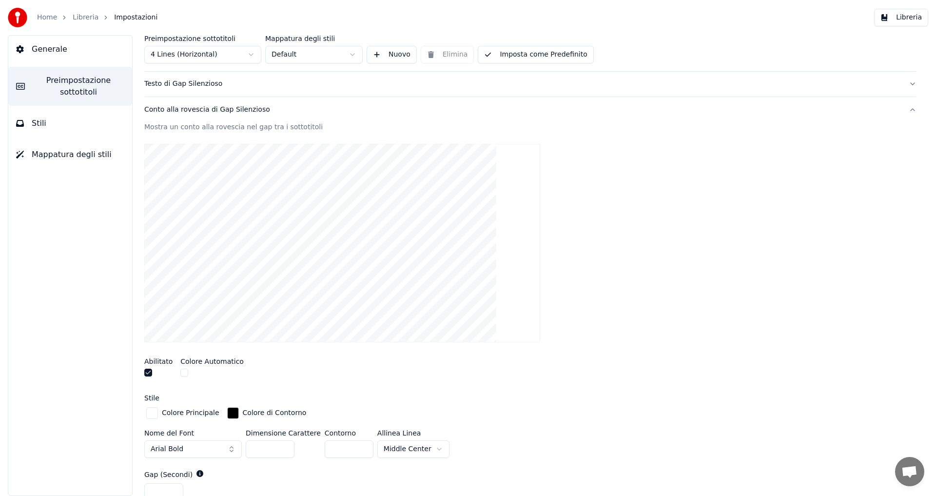
click at [169, 113] on div "Conto alla rovescia di Gap Silenzioso" at bounding box center [522, 110] width 756 height 10
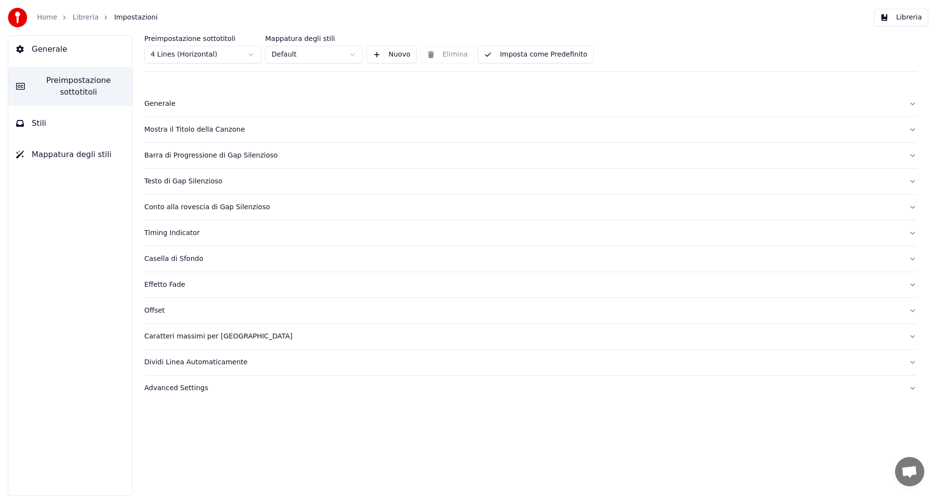
click at [164, 252] on button "Casella di Sfondo" at bounding box center [530, 258] width 772 height 25
click at [176, 234] on div "Timing Indicator" at bounding box center [522, 233] width 756 height 10
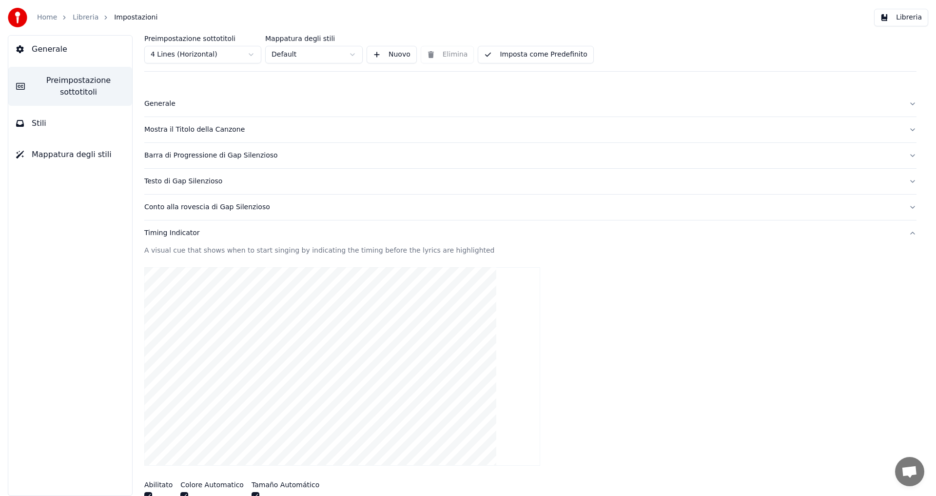
click at [171, 210] on div "Conto alla rovescia di Gap Silenzioso" at bounding box center [522, 207] width 756 height 10
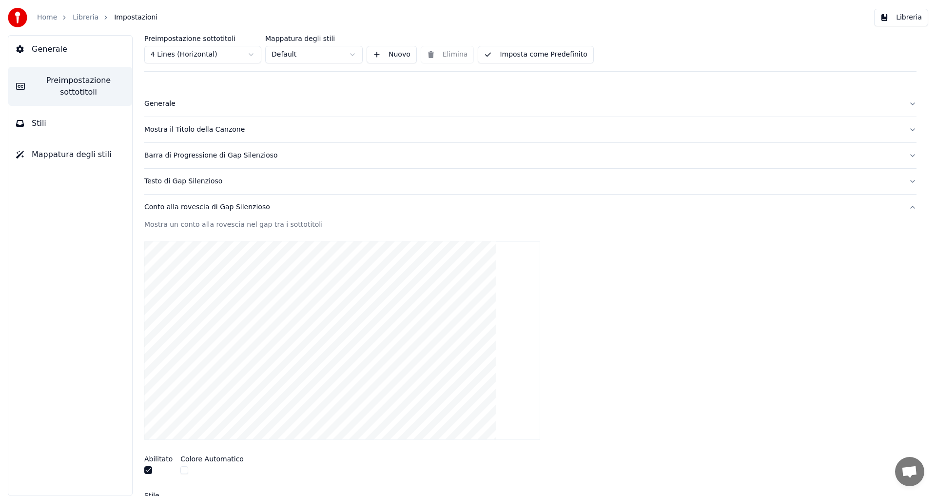
click at [171, 184] on div "Testo di Gap Silenzioso" at bounding box center [522, 181] width 756 height 10
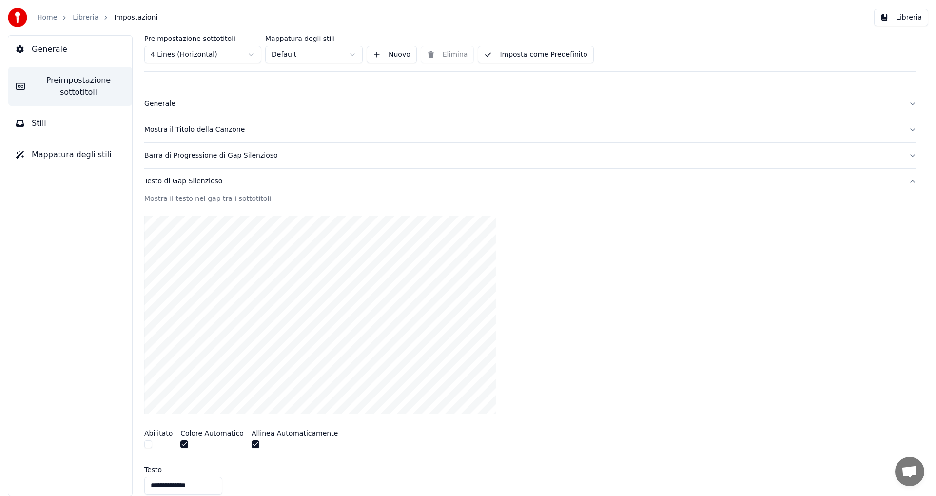
click at [173, 155] on div "Barra di Progressione di Gap Silenzioso" at bounding box center [522, 156] width 756 height 10
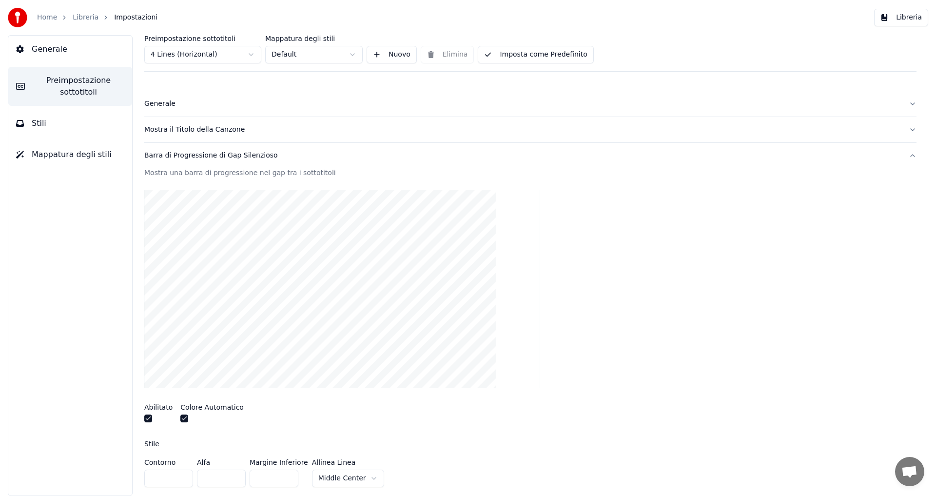
click at [176, 135] on button "Mostra il Titolo della Canzone" at bounding box center [530, 129] width 772 height 25
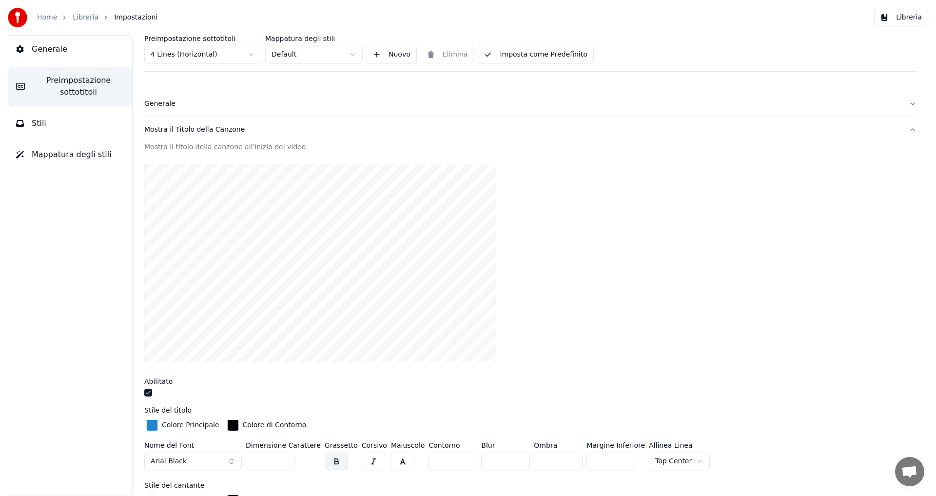
click at [175, 104] on div "Generale" at bounding box center [522, 104] width 756 height 10
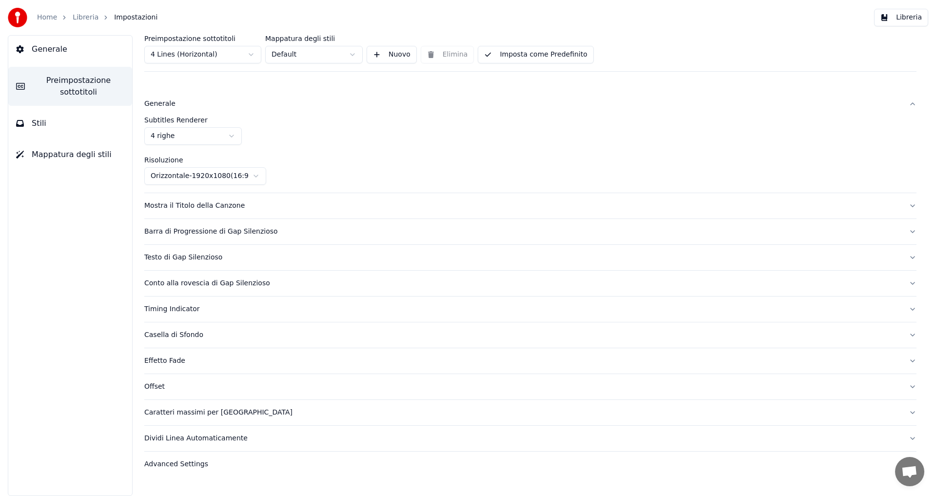
click at [197, 179] on html "Home Libreria Impostazioni Libreria Generale Preimpostazione sottotitoli Stili …" at bounding box center [468, 248] width 936 height 496
click at [251, 120] on html "Home Libreria Impostazioni Libreria Generale Preimpostazione sottotitoli Stili …" at bounding box center [468, 248] width 936 height 496
click at [186, 338] on div "Casella di Sfondo" at bounding box center [522, 335] width 756 height 10
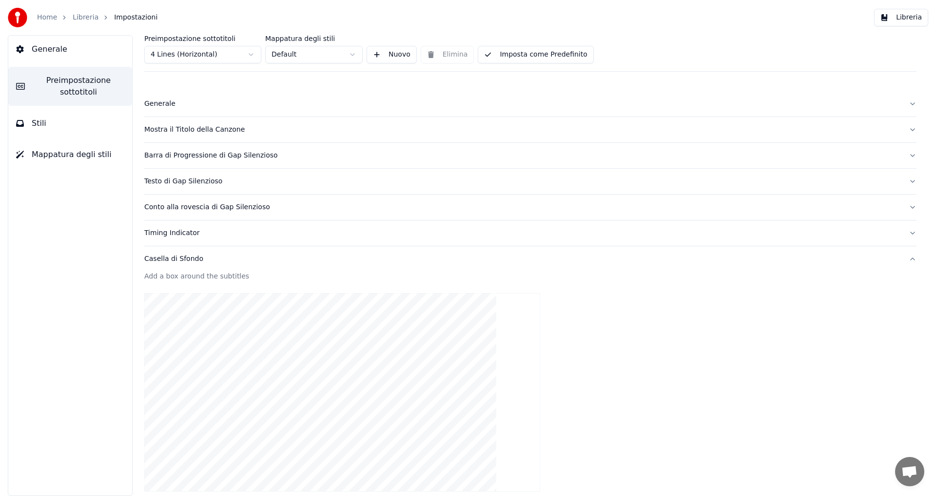
click at [172, 259] on div "Casella di Sfondo" at bounding box center [522, 259] width 756 height 10
click at [170, 364] on div "Dividi Linea Automaticamente" at bounding box center [522, 362] width 756 height 10
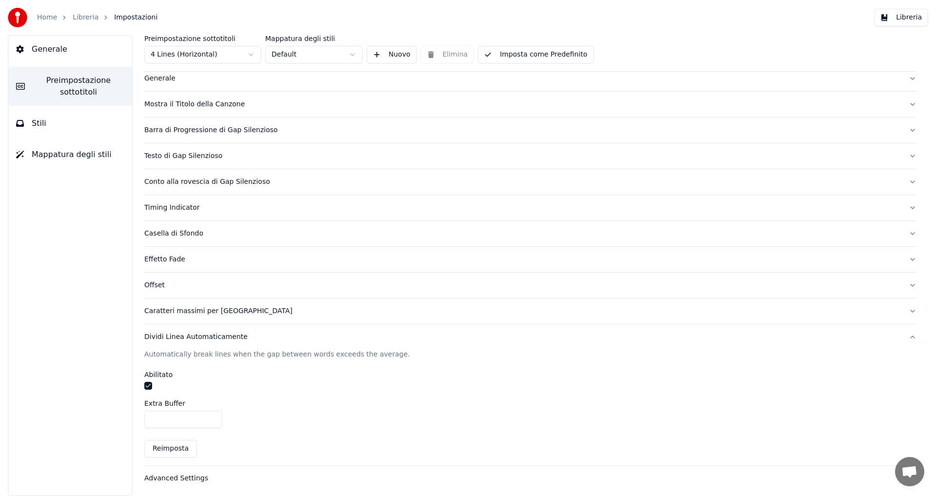
scroll to position [28, 0]
click at [167, 301] on button "Caratteri massimi per [GEOGRAPHIC_DATA]" at bounding box center [530, 308] width 772 height 25
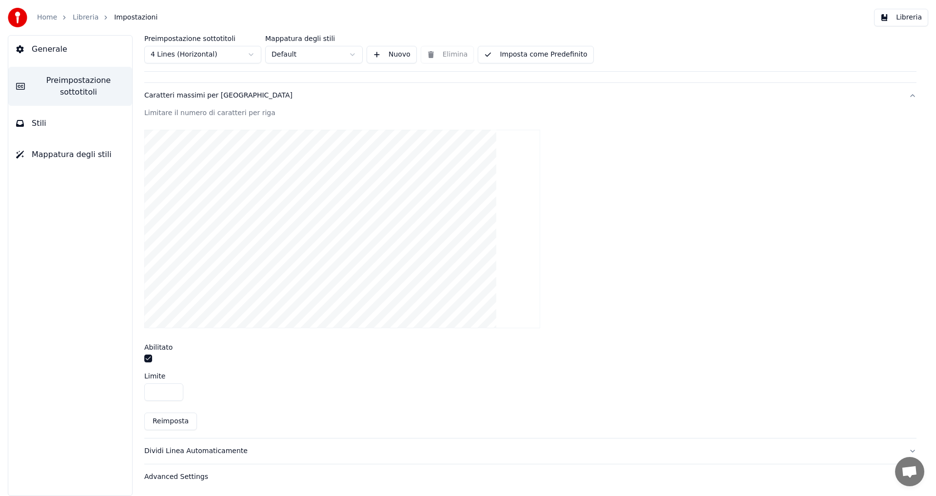
scroll to position [242, 0]
click at [159, 422] on button "Reimposta" at bounding box center [170, 420] width 53 height 18
type input "**"
click at [152, 95] on div "Caratteri massimi per [GEOGRAPHIC_DATA]" at bounding box center [522, 95] width 756 height 10
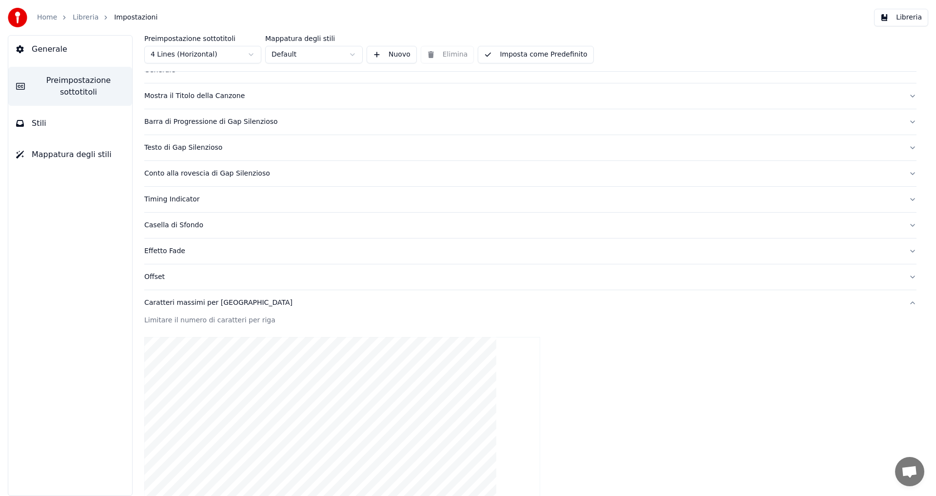
scroll to position [0, 0]
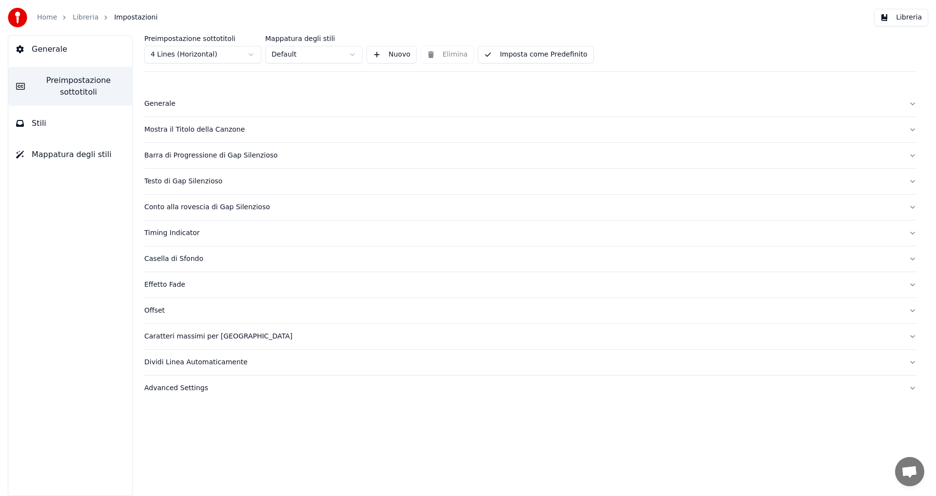
click at [167, 154] on div "Barra di Progressione di Gap Silenzioso" at bounding box center [522, 156] width 756 height 10
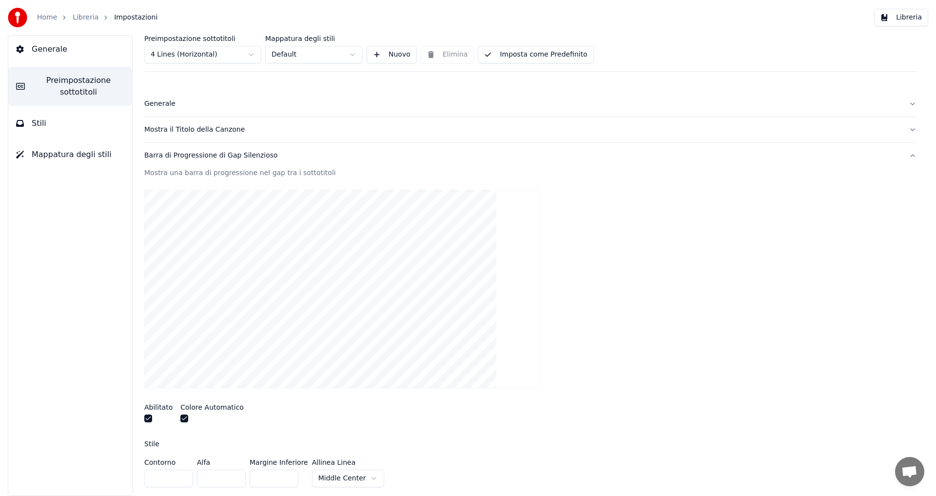
click at [165, 134] on div "Mostra il Titolo della Canzone" at bounding box center [522, 130] width 756 height 10
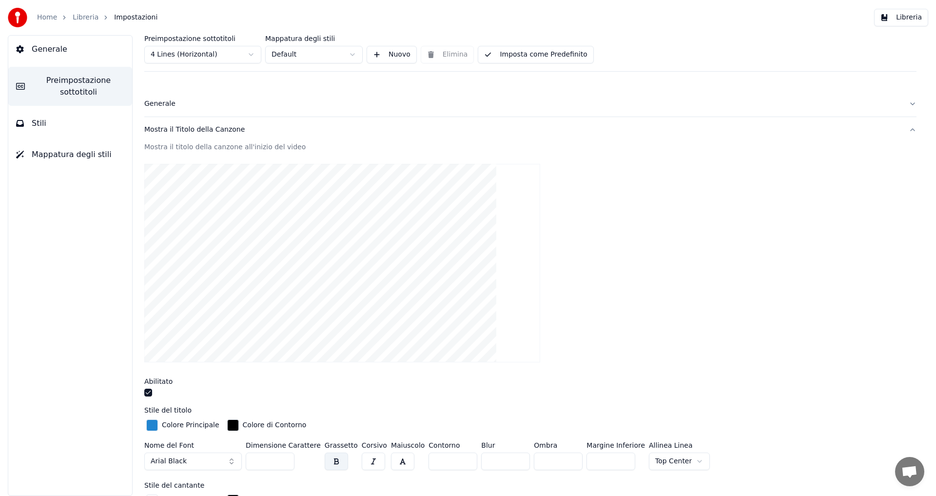
click at [157, 125] on div "Mostra il Titolo della Canzone" at bounding box center [522, 130] width 756 height 10
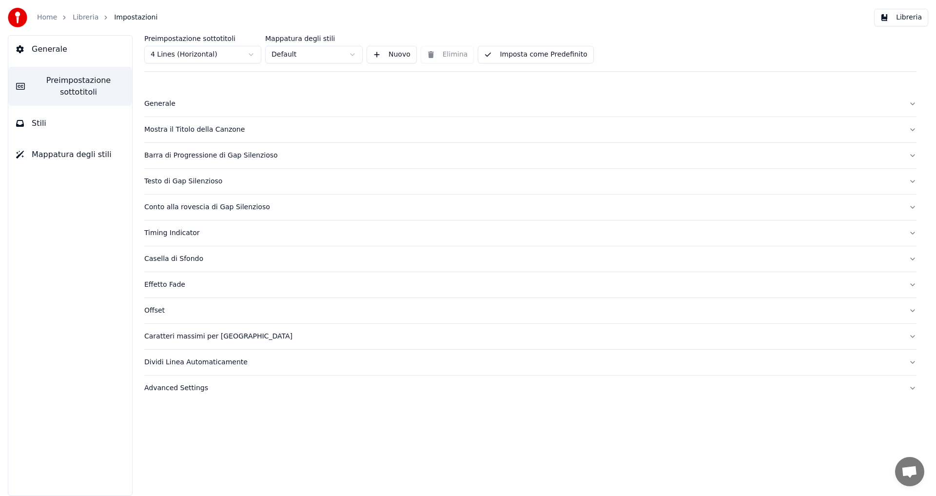
click at [164, 184] on div "Testo di Gap Silenzioso" at bounding box center [522, 181] width 756 height 10
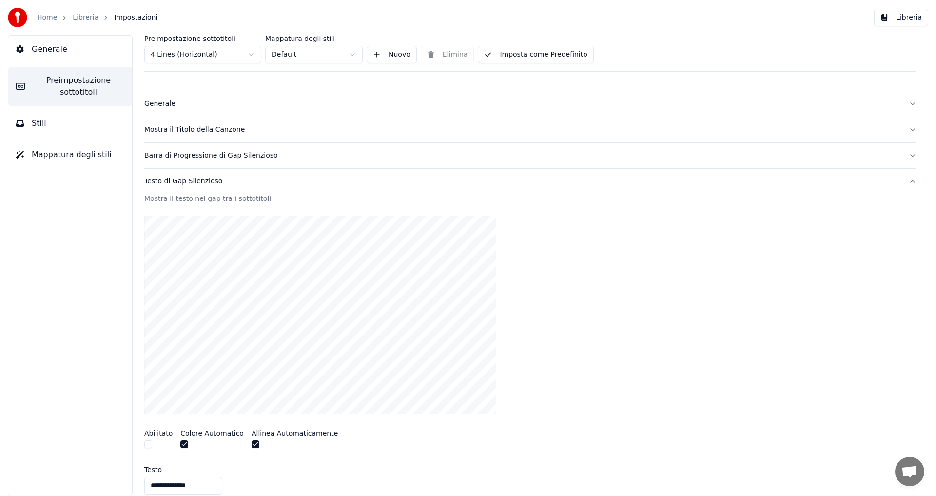
click at [164, 184] on div "Testo di Gap Silenzioso" at bounding box center [522, 181] width 756 height 10
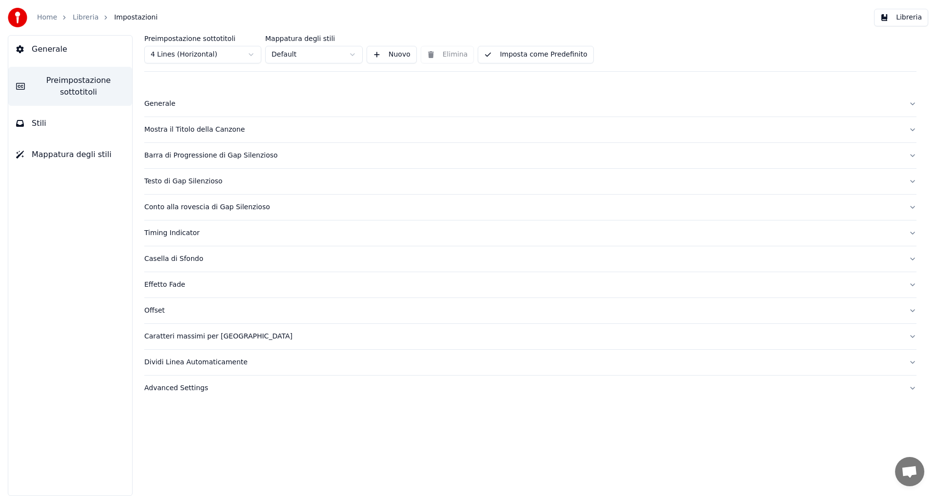
click at [171, 235] on div "Timing Indicator" at bounding box center [522, 233] width 756 height 10
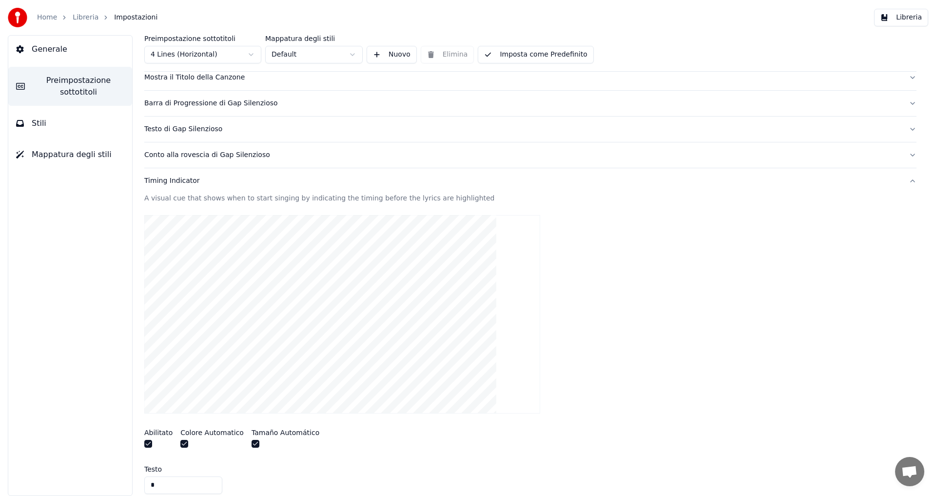
scroll to position [49, 0]
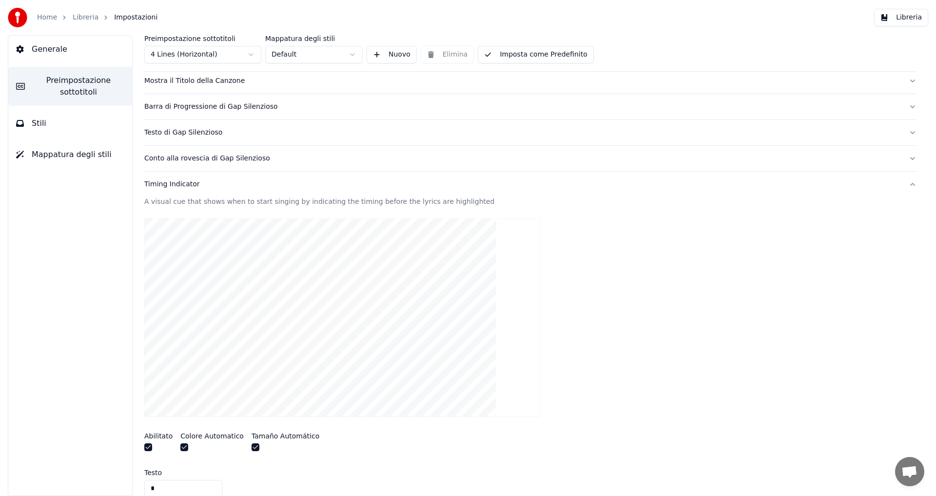
click at [170, 158] on div "Conto alla rovescia di Gap Silenzioso" at bounding box center [522, 159] width 756 height 10
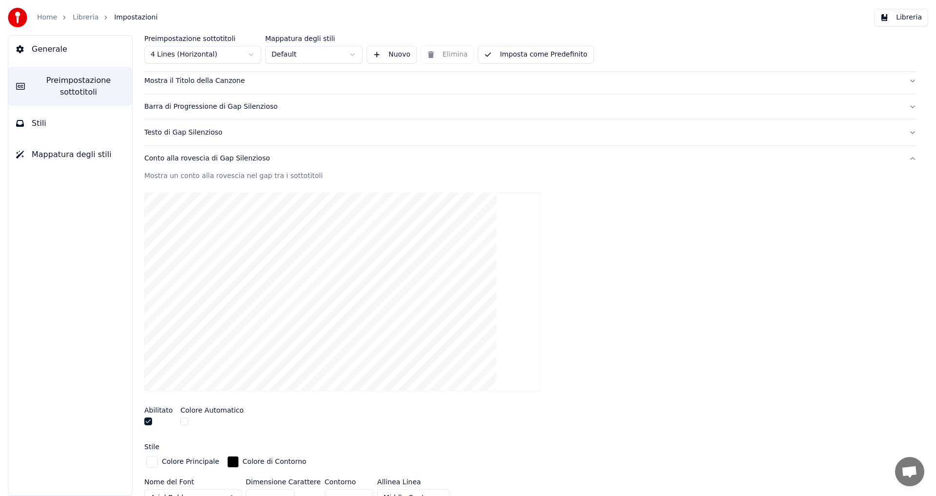
click at [167, 158] on div "Conto alla rovescia di Gap Silenzioso" at bounding box center [522, 159] width 756 height 10
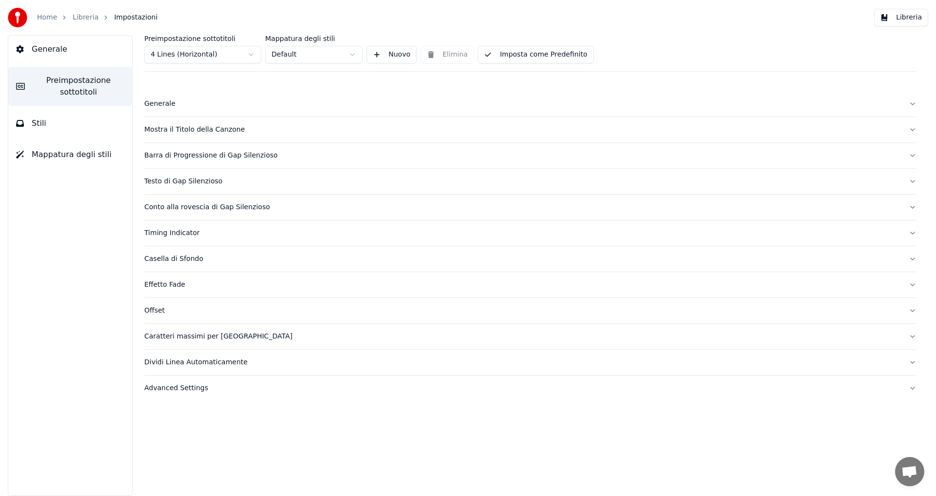
click at [166, 259] on div "Casella di Sfondo" at bounding box center [522, 259] width 756 height 10
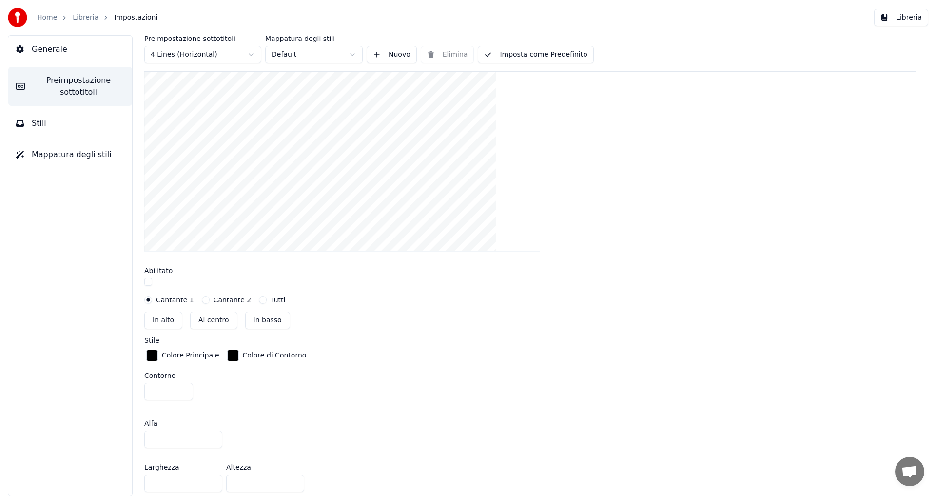
scroll to position [244, 0]
click at [205, 315] on button "Al centro" at bounding box center [213, 317] width 47 height 18
click at [267, 316] on button "In basso" at bounding box center [267, 317] width 45 height 18
click at [209, 314] on button "Al centro" at bounding box center [213, 317] width 47 height 18
type input "***"
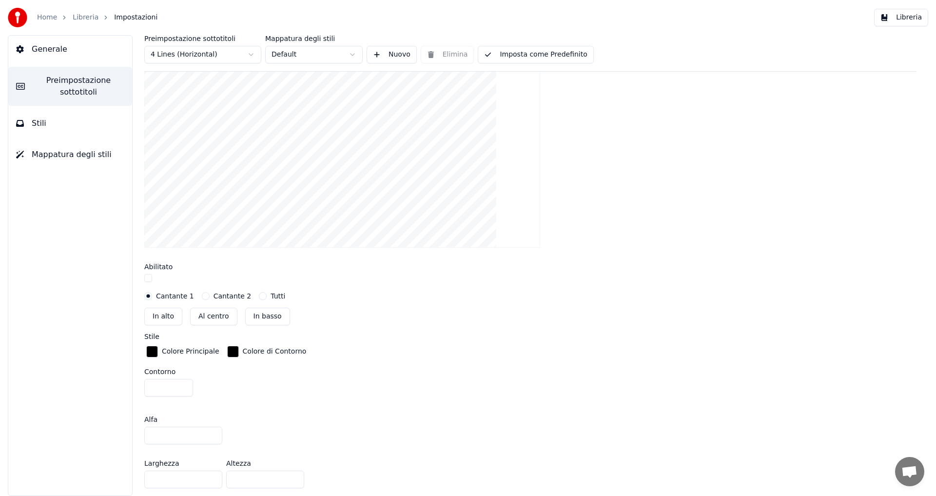
click at [202, 295] on button "Cantante 2" at bounding box center [206, 296] width 8 height 8
click at [154, 296] on div "Cantante 1" at bounding box center [169, 296] width 50 height 8
click at [151, 296] on button "Cantante 1" at bounding box center [148, 296] width 8 height 8
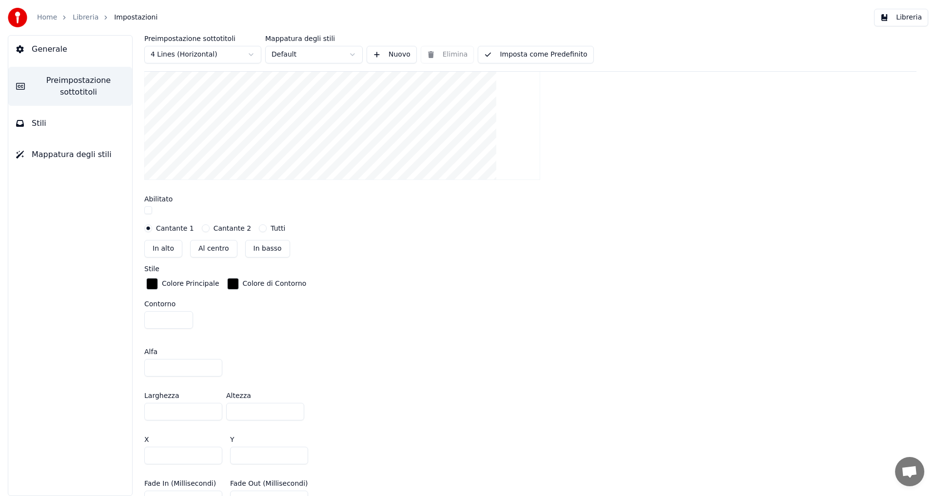
scroll to position [195, 0]
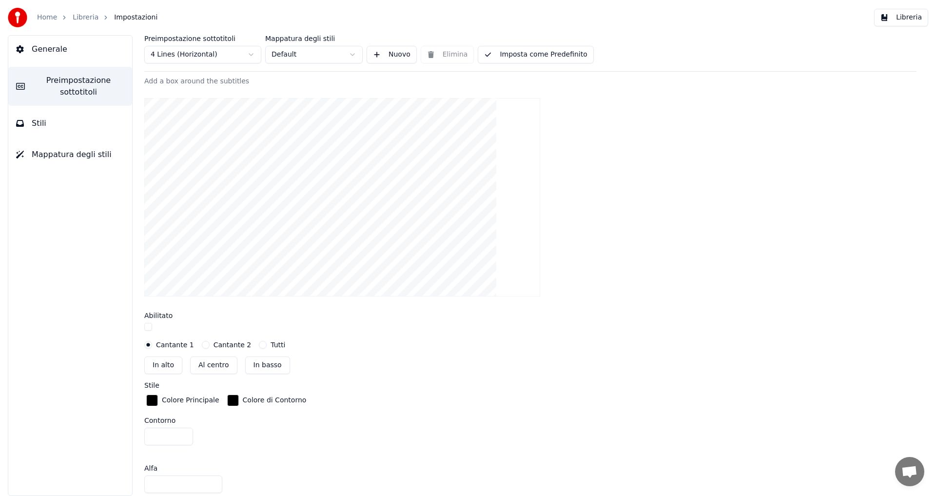
click at [163, 357] on button "In alto" at bounding box center [163, 365] width 38 height 18
click at [209, 368] on button "Al centro" at bounding box center [213, 365] width 47 height 18
type input "***"
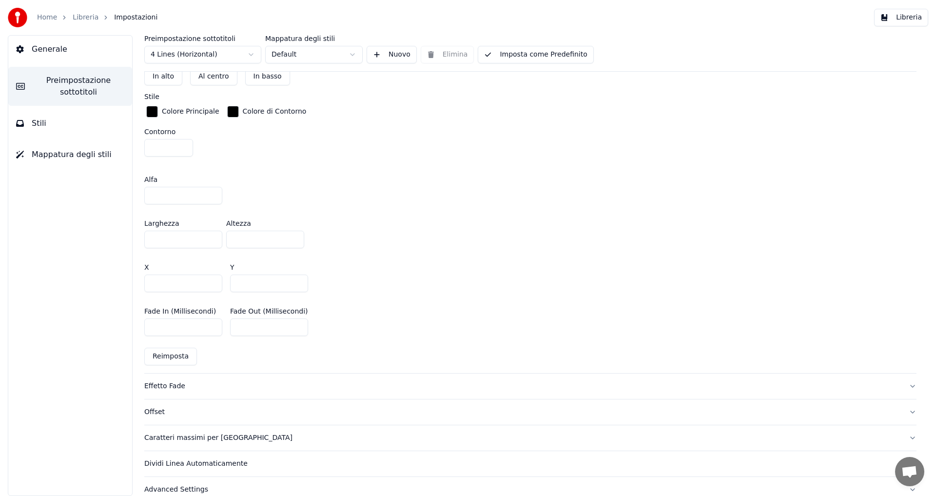
scroll to position [487, 0]
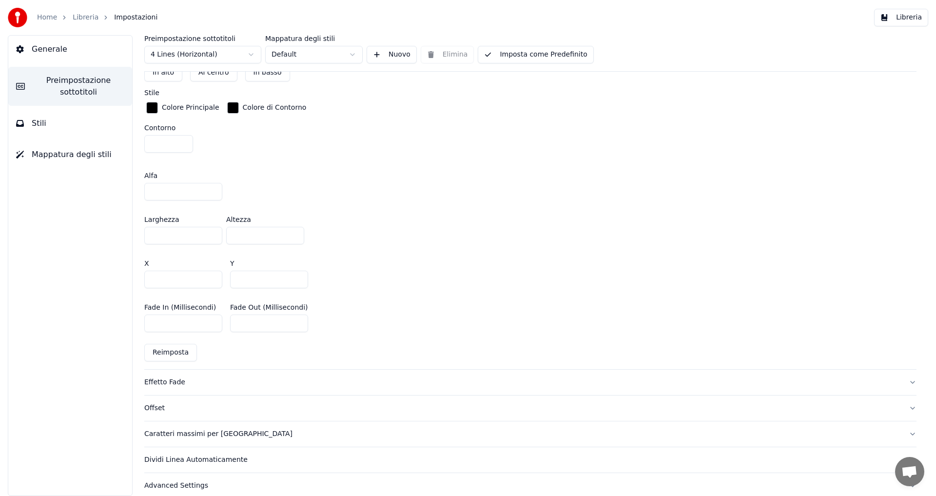
click at [48, 130] on button "Stili" at bounding box center [70, 123] width 124 height 27
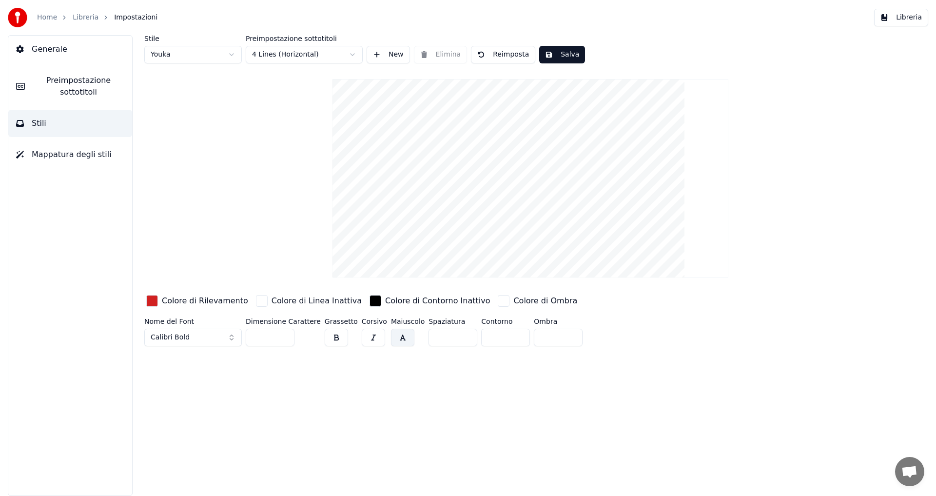
drag, startPoint x: 257, startPoint y: 336, endPoint x: 263, endPoint y: 336, distance: 5.8
click at [263, 336] on input "***" at bounding box center [270, 337] width 49 height 18
type input "***"
click at [278, 358] on div "Stile Youka Preimpostazione sottotitoli 4 Lines (Horizontal) New Elimina Reimpo…" at bounding box center [530, 265] width 811 height 461
click at [544, 56] on button "Salva" at bounding box center [562, 55] width 46 height 18
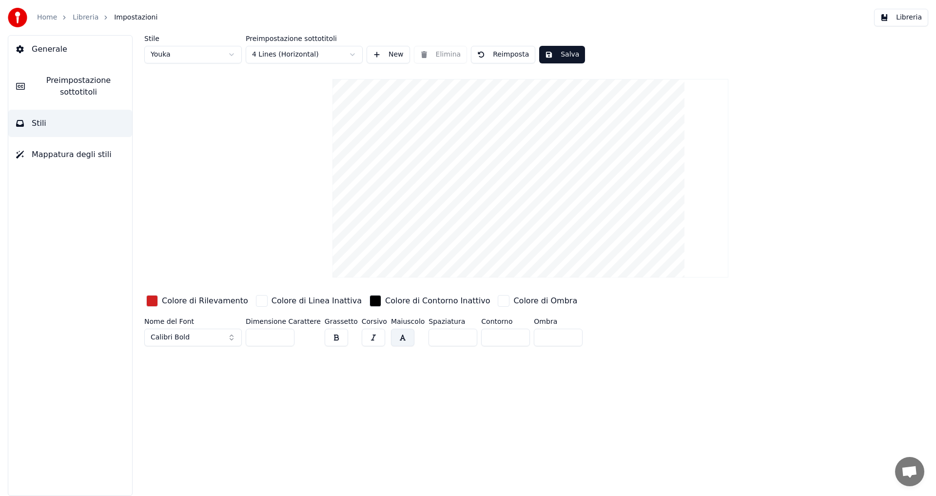
click at [92, 20] on link "Libreria" at bounding box center [86, 18] width 26 height 10
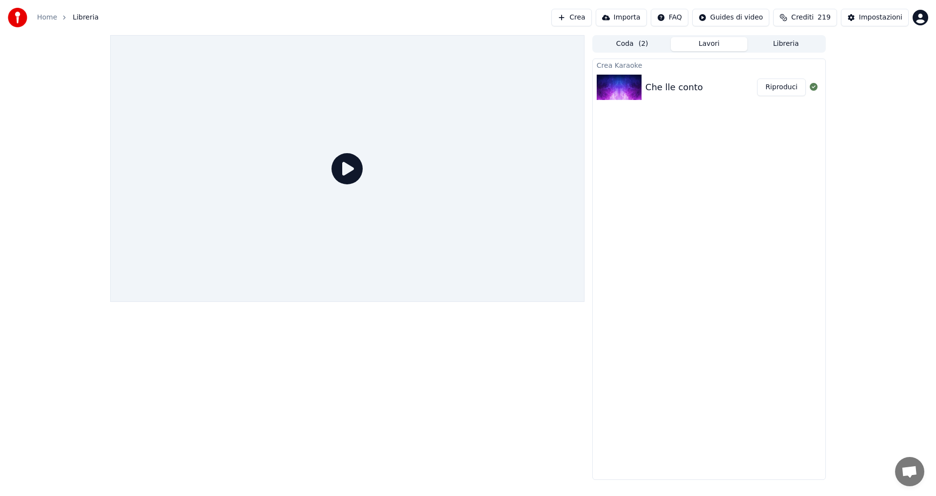
click at [763, 89] on button "Riproduci" at bounding box center [781, 87] width 49 height 18
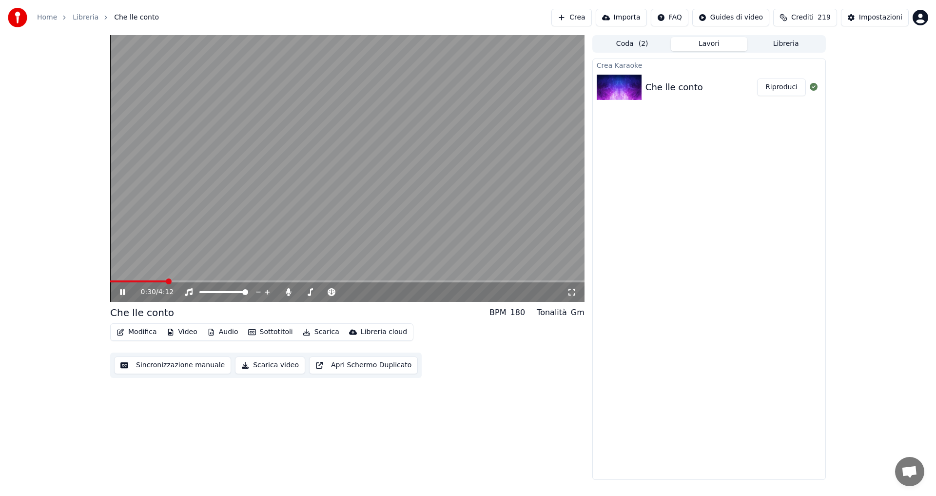
click at [166, 281] on span at bounding box center [347, 281] width 474 height 2
click at [141, 281] on span at bounding box center [126, 281] width 32 height 2
click at [154, 279] on video at bounding box center [347, 168] width 474 height 267
click at [153, 281] on span at bounding box center [347, 281] width 474 height 2
click at [158, 269] on video at bounding box center [347, 168] width 474 height 267
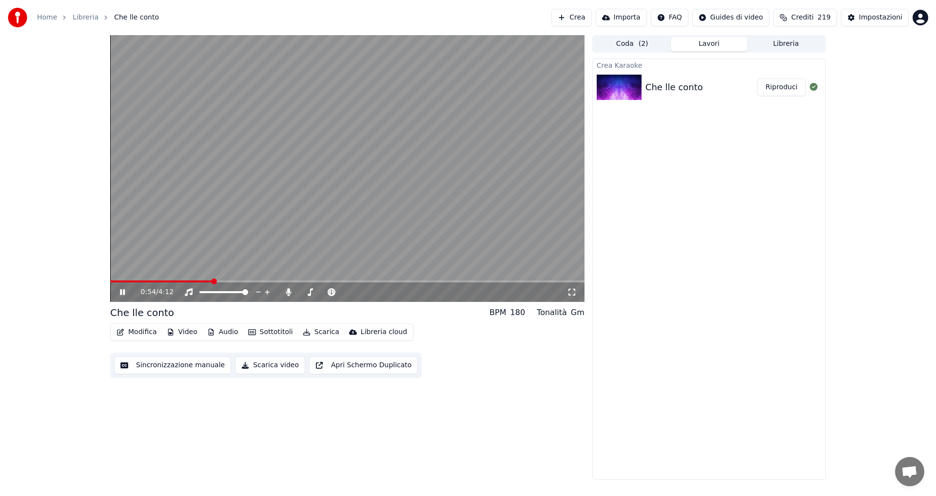
click at [304, 224] on video at bounding box center [347, 168] width 474 height 267
click at [265, 329] on button "Sottotitoli" at bounding box center [270, 332] width 53 height 14
click at [140, 331] on button "Modifica" at bounding box center [137, 332] width 48 height 14
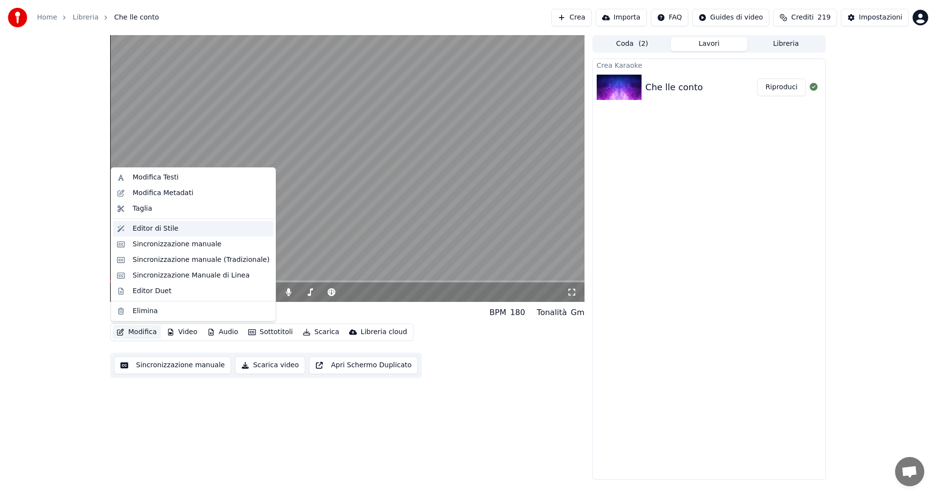
click at [154, 230] on div "Editor di Stile" at bounding box center [156, 229] width 46 height 10
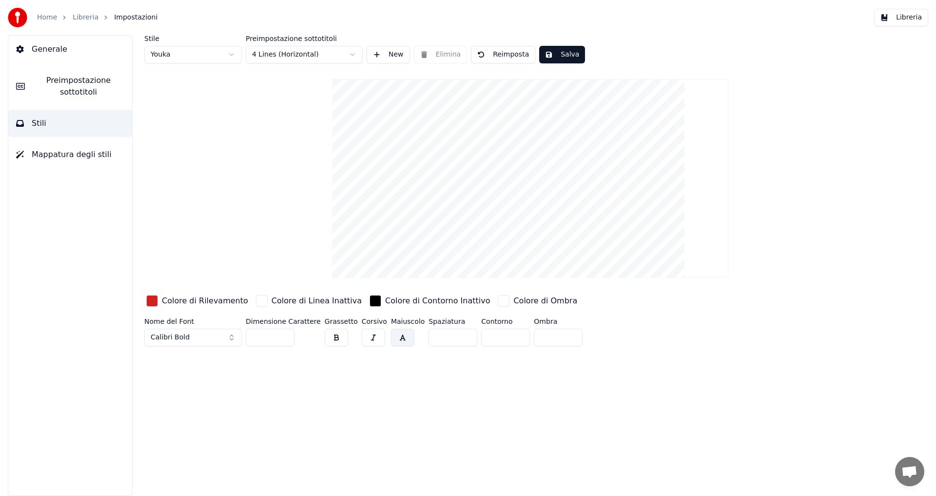
click at [65, 91] on span "Preimpostazione sottotitoli" at bounding box center [79, 86] width 92 height 23
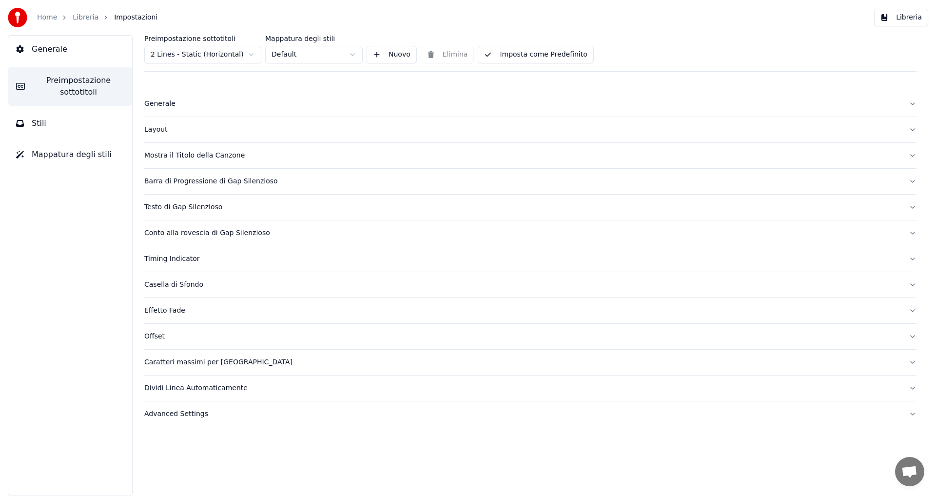
click at [155, 106] on div "Generale" at bounding box center [522, 104] width 756 height 10
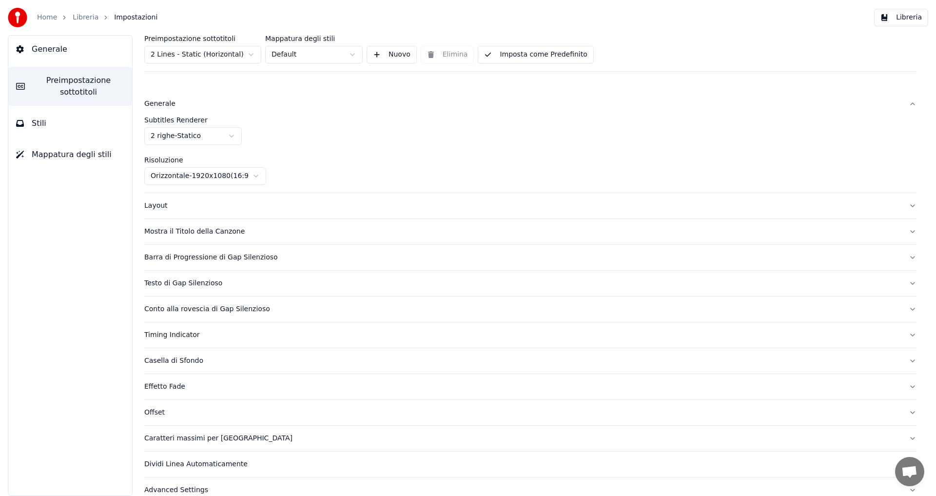
click at [166, 212] on button "Layout" at bounding box center [530, 205] width 772 height 25
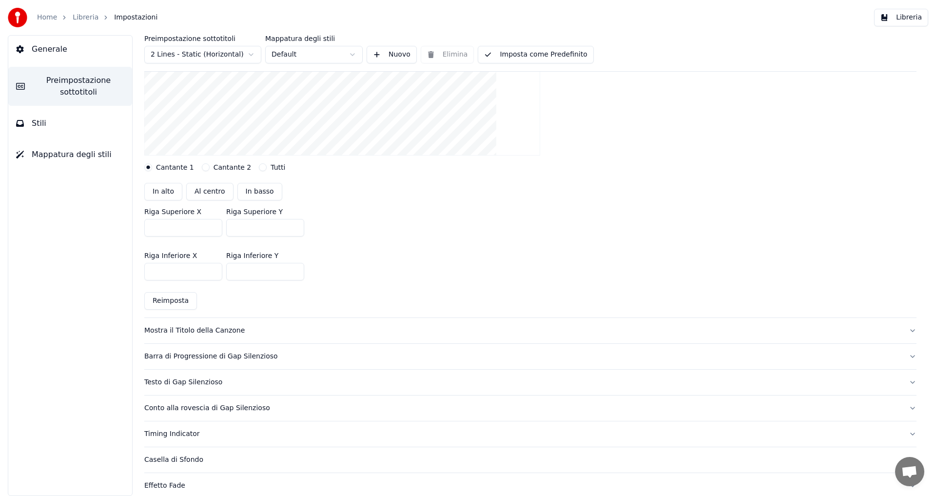
scroll to position [223, 0]
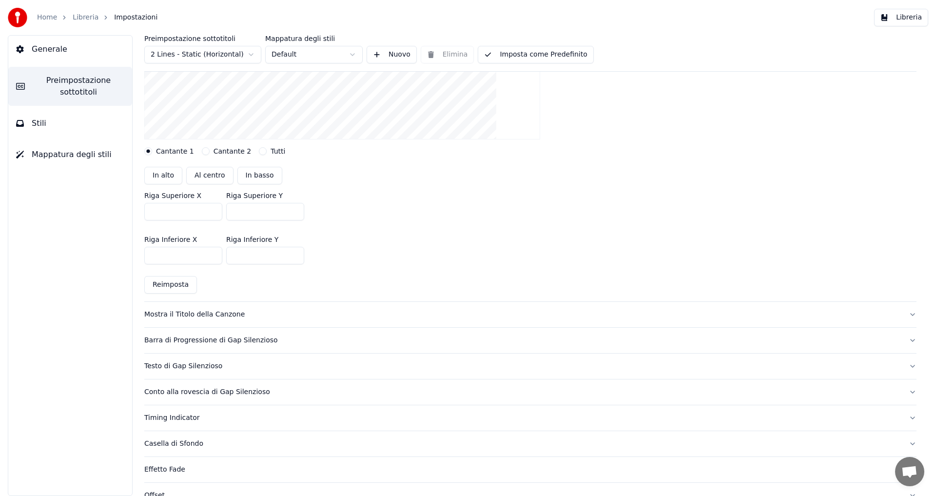
click at [164, 321] on button "Mostra il Titolo della Canzone" at bounding box center [530, 314] width 772 height 25
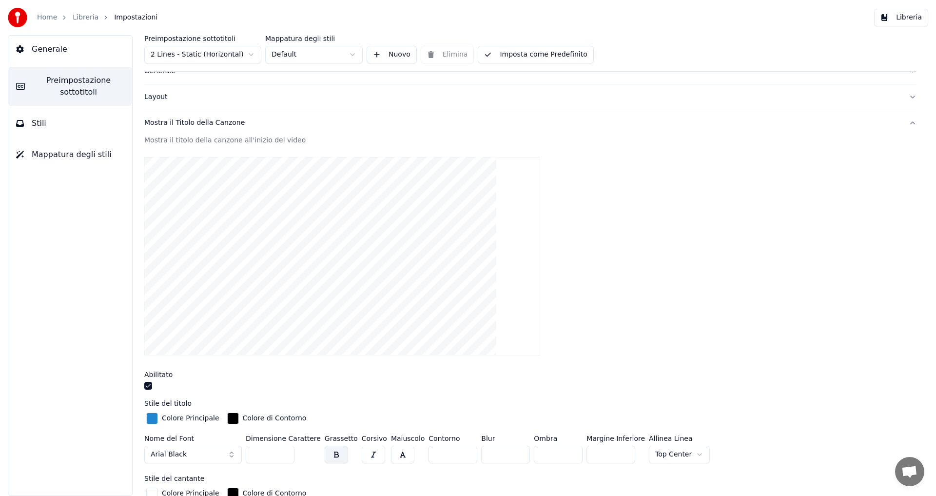
scroll to position [0, 0]
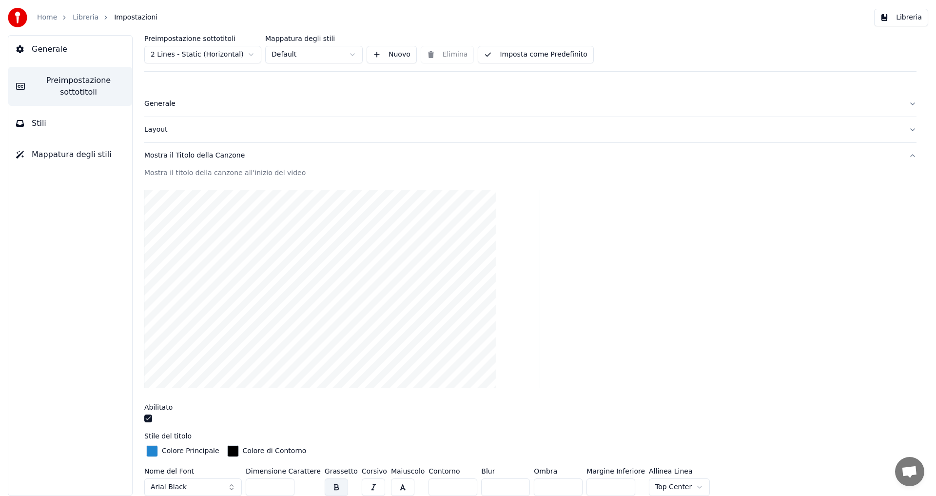
click at [169, 155] on div "Mostra il Titolo della Canzone" at bounding box center [522, 156] width 756 height 10
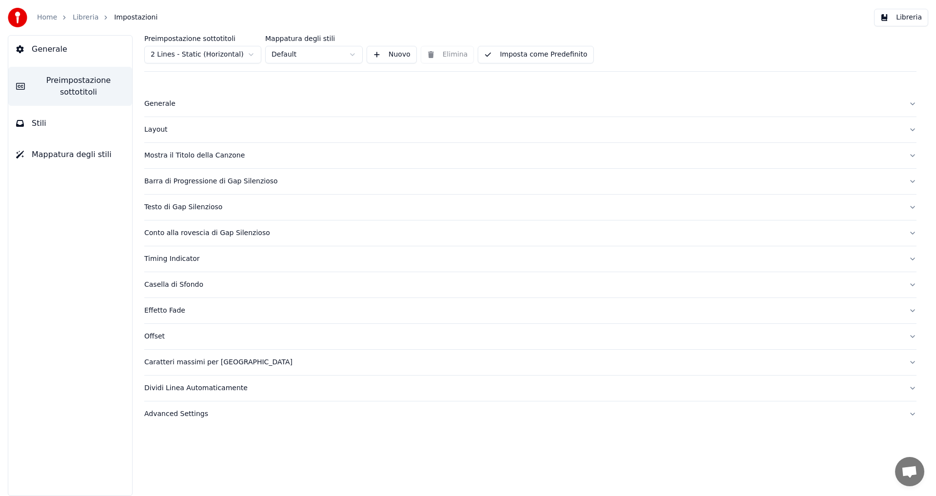
click at [167, 206] on div "Testo di Gap Silenzioso" at bounding box center [522, 207] width 756 height 10
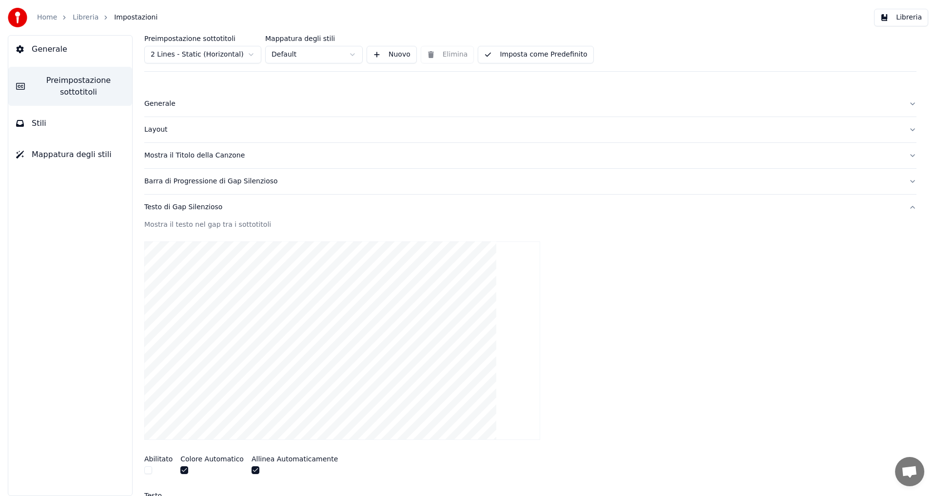
click at [184, 210] on div "Testo di Gap Silenzioso" at bounding box center [522, 207] width 756 height 10
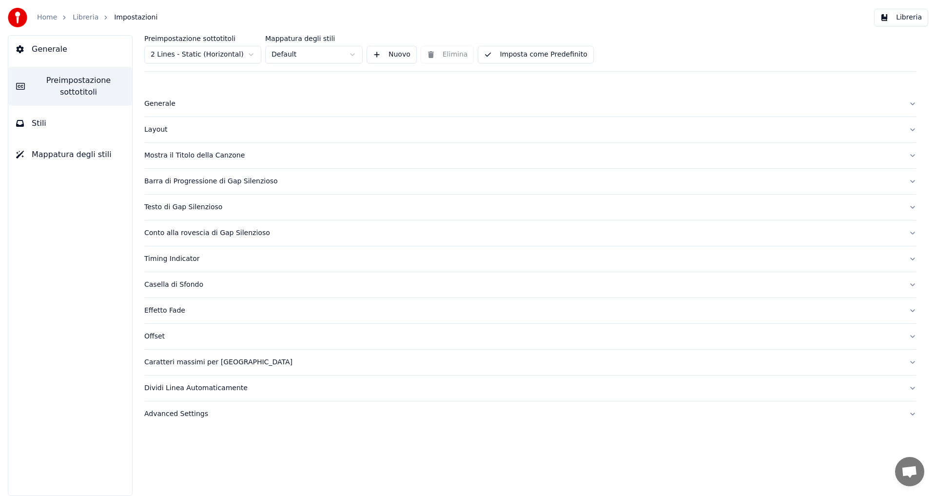
click at [49, 125] on button "Stili" at bounding box center [70, 123] width 124 height 27
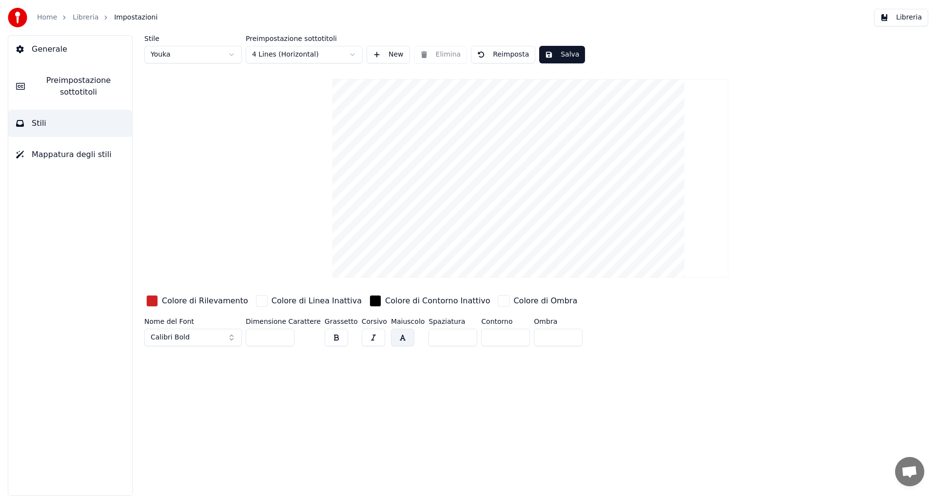
click at [55, 126] on button "Stili" at bounding box center [70, 123] width 124 height 27
click at [73, 158] on span "Mappatura degli stili" at bounding box center [72, 155] width 80 height 12
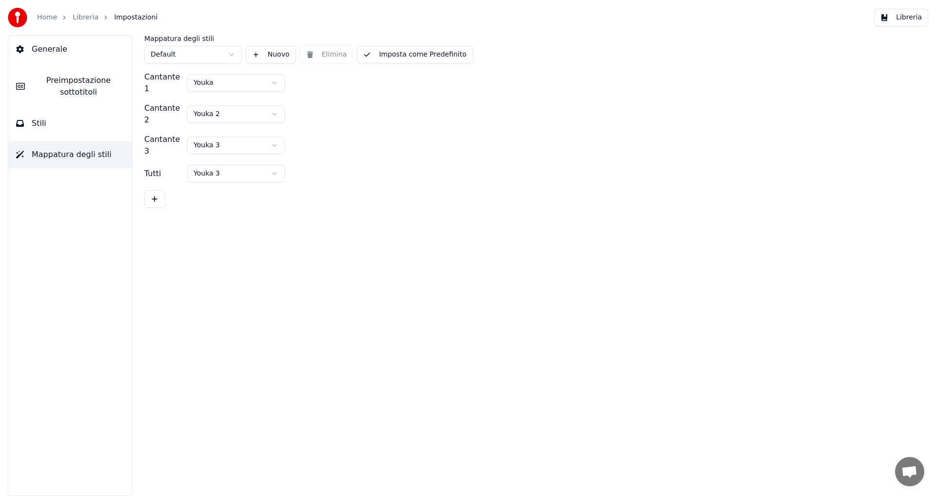
click at [70, 130] on button "Stili" at bounding box center [70, 123] width 124 height 27
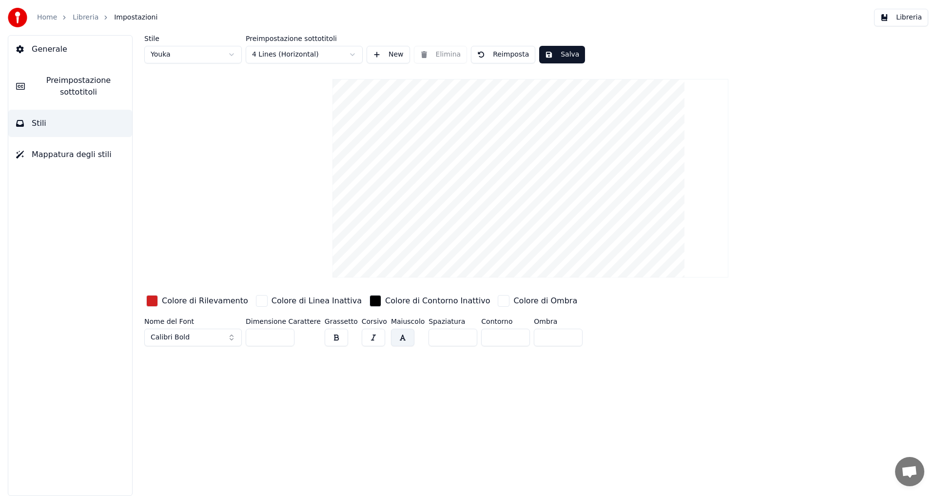
click at [87, 96] on span "Preimpostazione sottotitoli" at bounding box center [79, 86] width 92 height 23
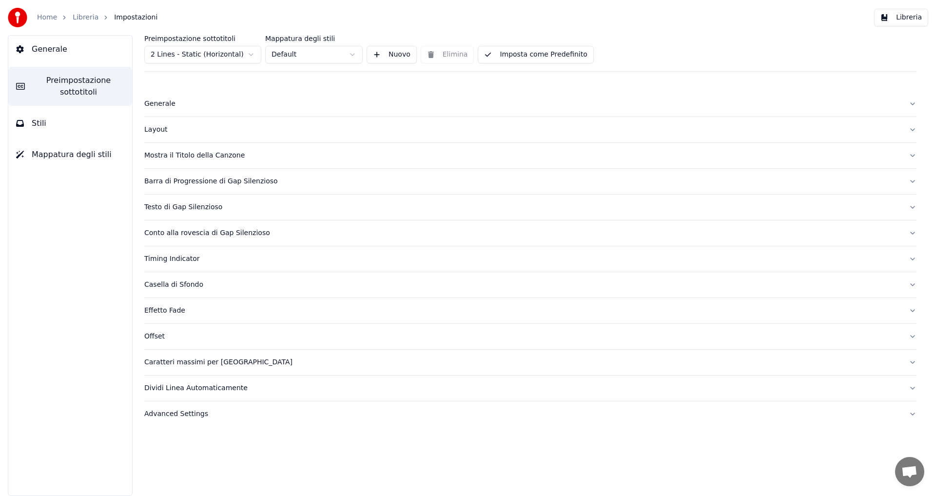
click at [80, 269] on div "Generale Preimpostazione sottotitoli Stili Mappatura degli stili" at bounding box center [70, 265] width 125 height 461
click at [66, 126] on button "Stili" at bounding box center [70, 123] width 124 height 27
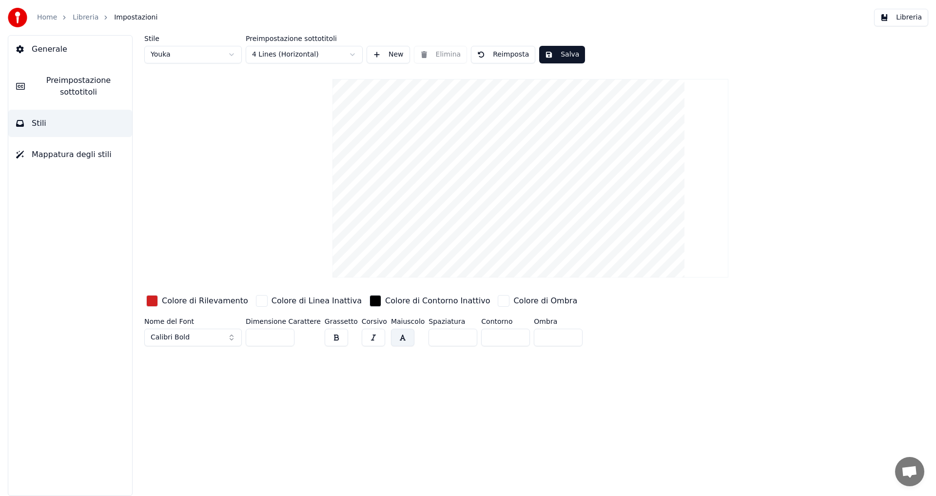
click at [459, 157] on video at bounding box center [530, 178] width 396 height 198
click at [83, 19] on link "Libreria" at bounding box center [86, 18] width 26 height 10
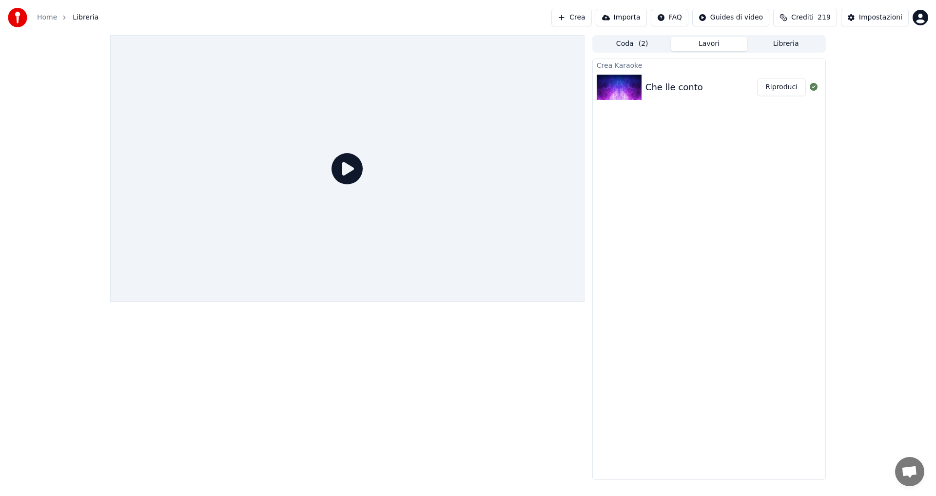
click at [783, 92] on button "Riproduci" at bounding box center [781, 87] width 49 height 18
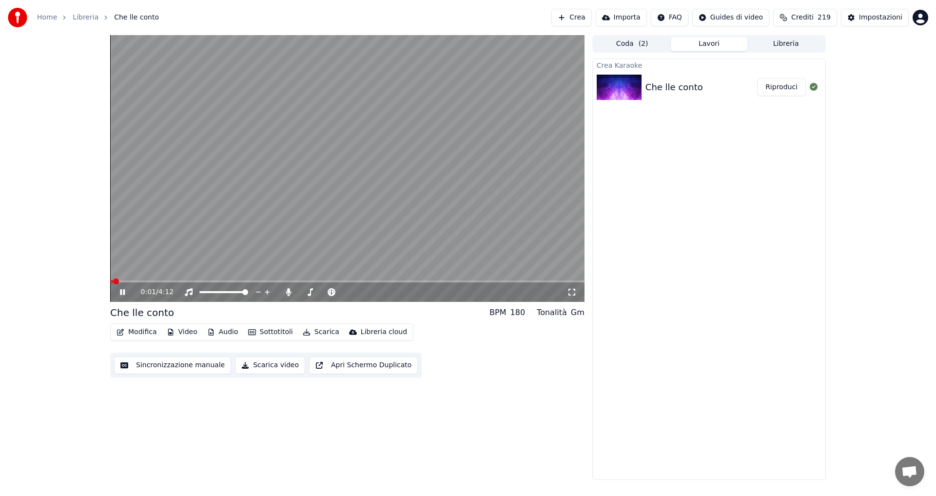
click at [330, 210] on video at bounding box center [347, 168] width 474 height 267
click at [215, 364] on button "Sincronizzazione manuale" at bounding box center [172, 365] width 117 height 18
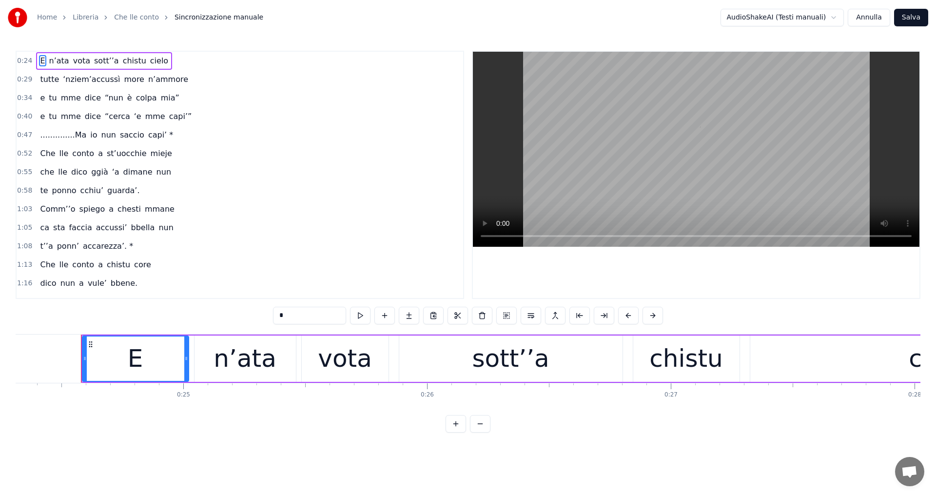
scroll to position [0, 5940]
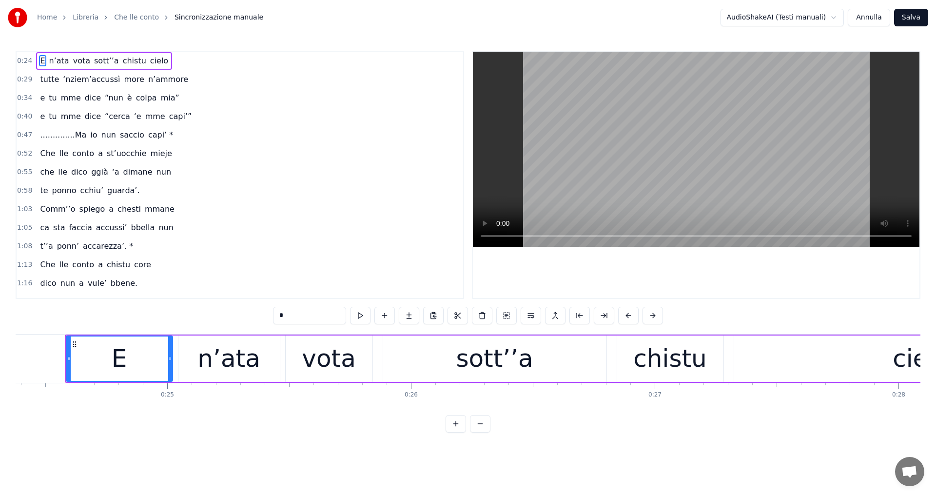
click at [60, 136] on span "..............Ma" at bounding box center [63, 134] width 48 height 11
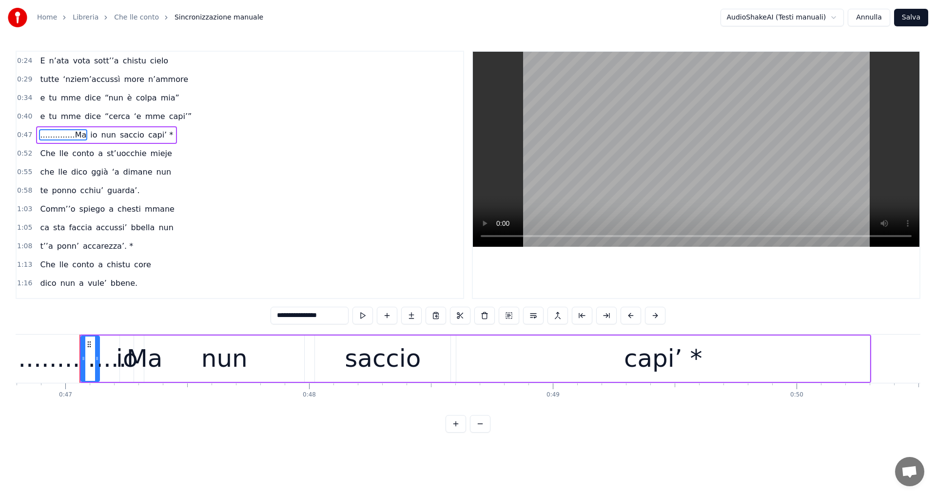
scroll to position [0, 11418]
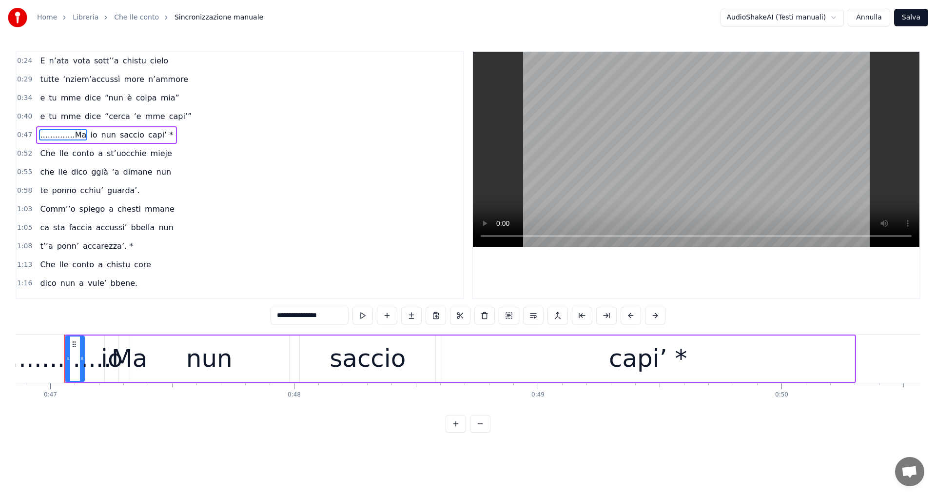
click at [116, 359] on div "..............Ma" at bounding box center [75, 358] width 144 height 37
click at [107, 361] on div "..............Ma" at bounding box center [75, 358] width 144 height 37
click at [297, 318] on input "**********" at bounding box center [309, 316] width 78 height 18
drag, startPoint x: 268, startPoint y: 314, endPoint x: 286, endPoint y: 316, distance: 18.1
click at [286, 316] on input "**********" at bounding box center [297, 316] width 73 height 18
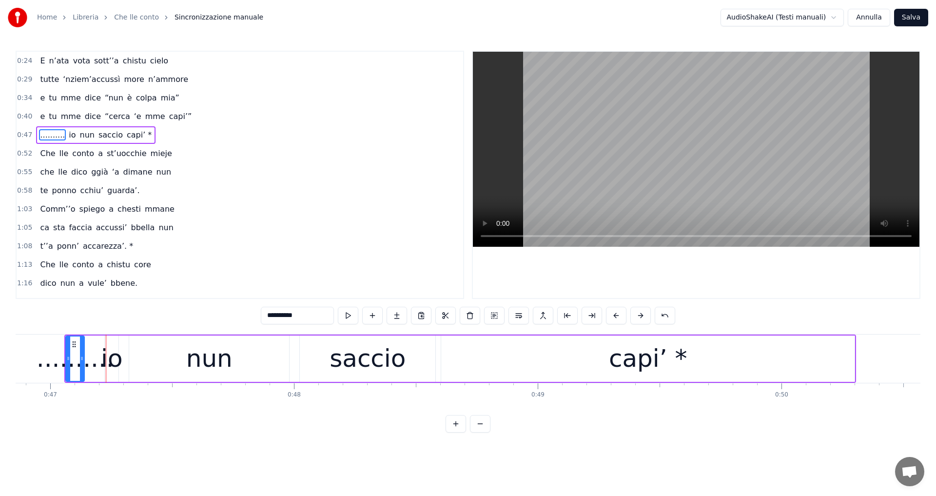
type input "**********"
click at [879, 19] on button "Annulla" at bounding box center [868, 18] width 42 height 18
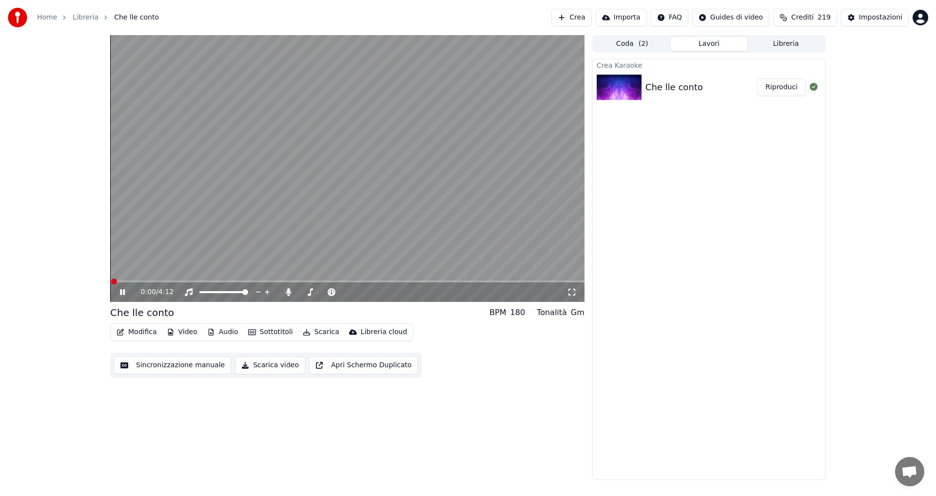
click at [161, 362] on button "Sincronizzazione manuale" at bounding box center [172, 365] width 117 height 18
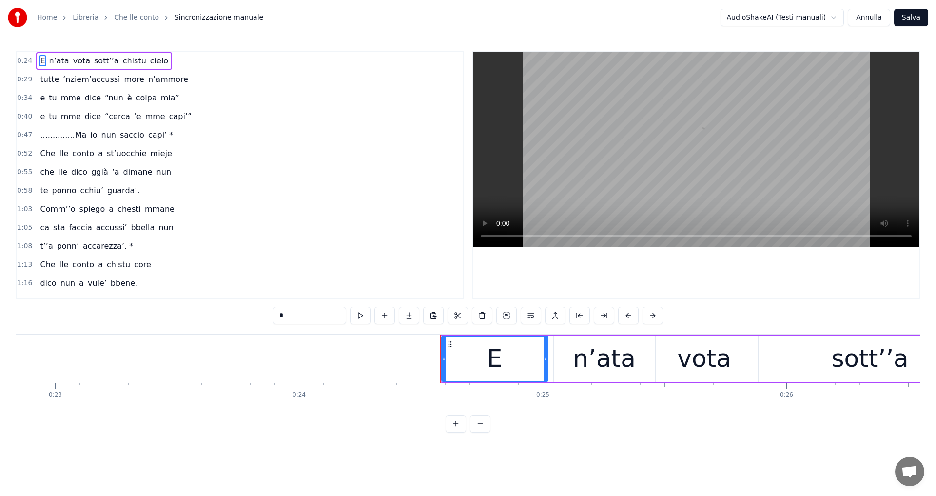
scroll to position [0, 5940]
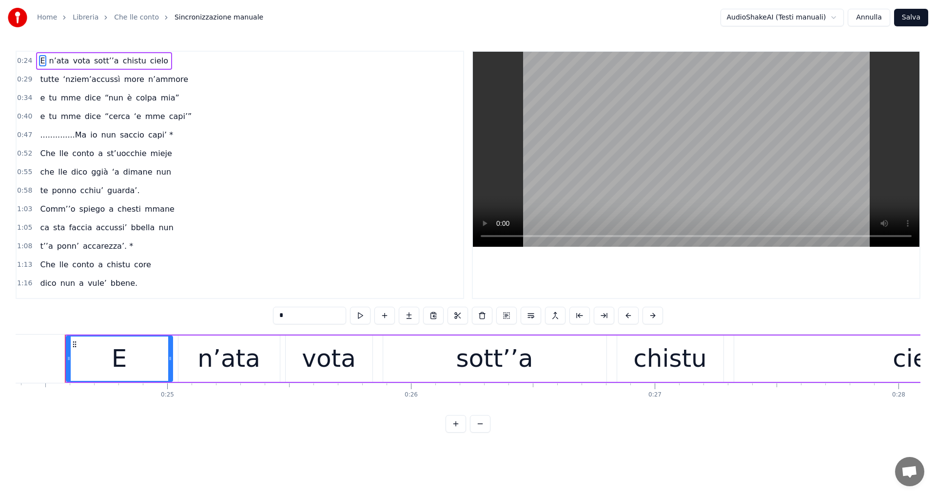
click at [54, 138] on span "..............Ma" at bounding box center [63, 134] width 48 height 11
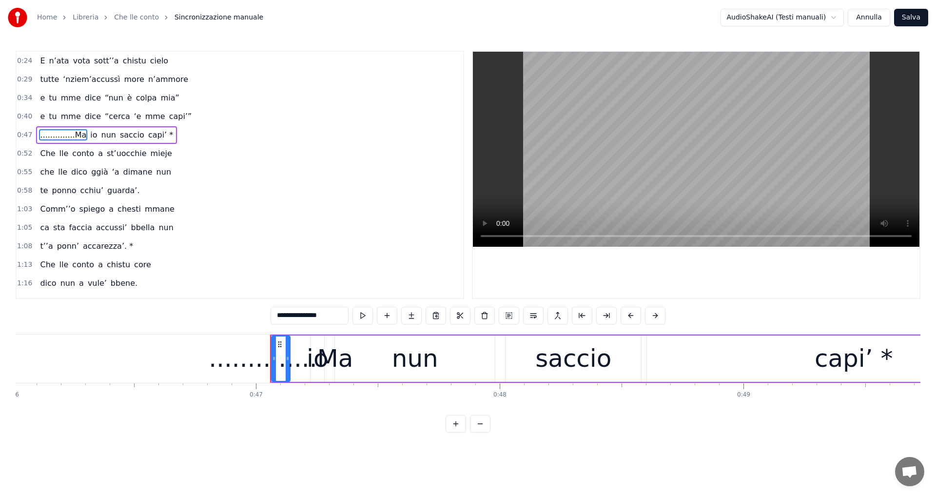
scroll to position [0, 11418]
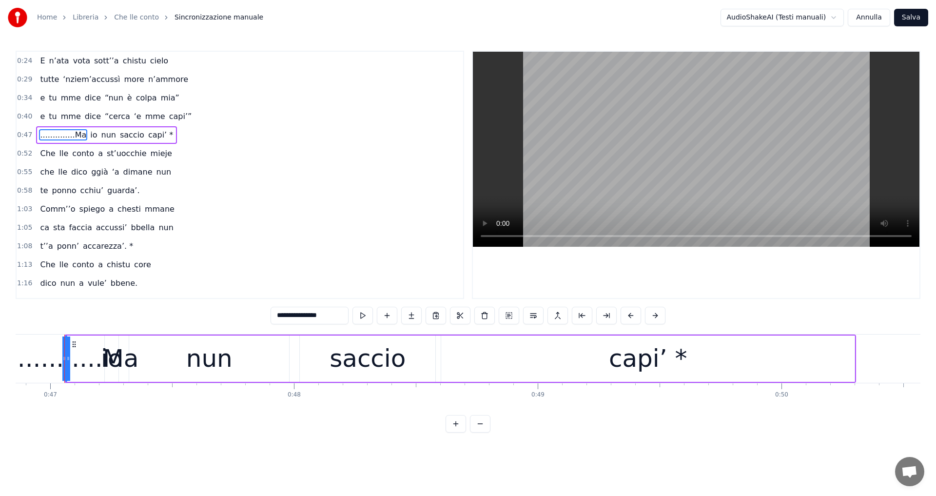
drag, startPoint x: 83, startPoint y: 363, endPoint x: 49, endPoint y: 370, distance: 34.9
click at [66, 370] on div "..............Ma" at bounding box center [66, 358] width 0 height 44
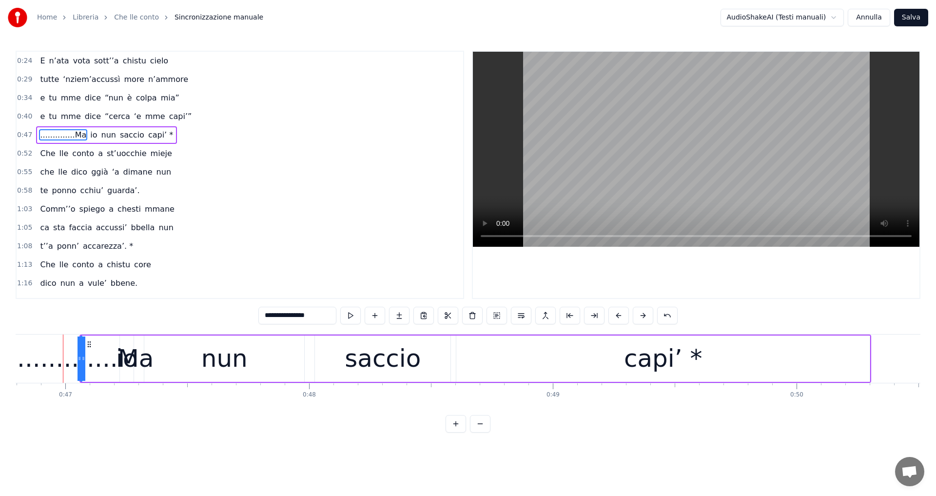
scroll to position [0, 11401]
click at [134, 360] on div "..............Ma" at bounding box center [83, 358] width 144 height 37
click at [83, 356] on div "..............Ma" at bounding box center [83, 358] width 0 height 44
click at [83, 359] on icon at bounding box center [81, 358] width 4 height 8
drag, startPoint x: 285, startPoint y: 316, endPoint x: 236, endPoint y: 321, distance: 49.0
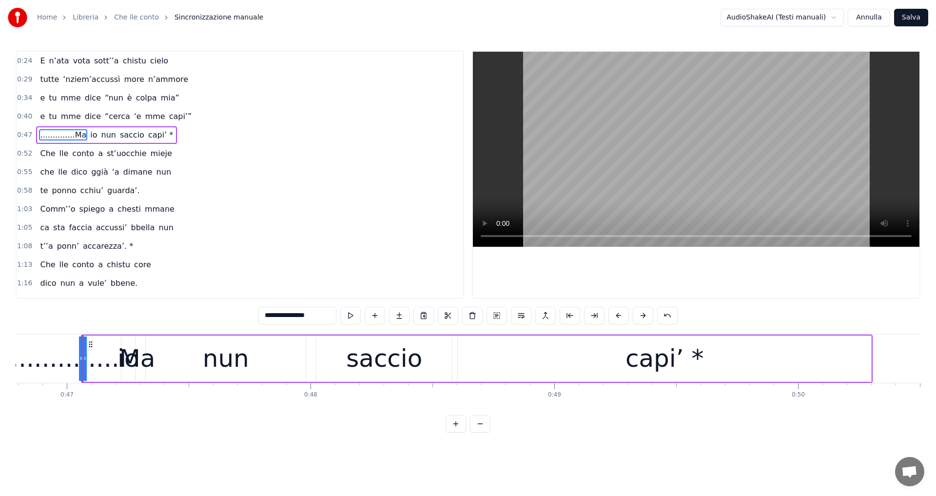
click at [236, 321] on div "0:24 E n’ata vota sott’’a chistu cielo 0:29 tutte ‘nziem’accussì more n’ammore …" at bounding box center [468, 242] width 904 height 382
type input "**"
click at [80, 355] on icon at bounding box center [81, 358] width 4 height 8
